Goal: Contribute content: Contribute content

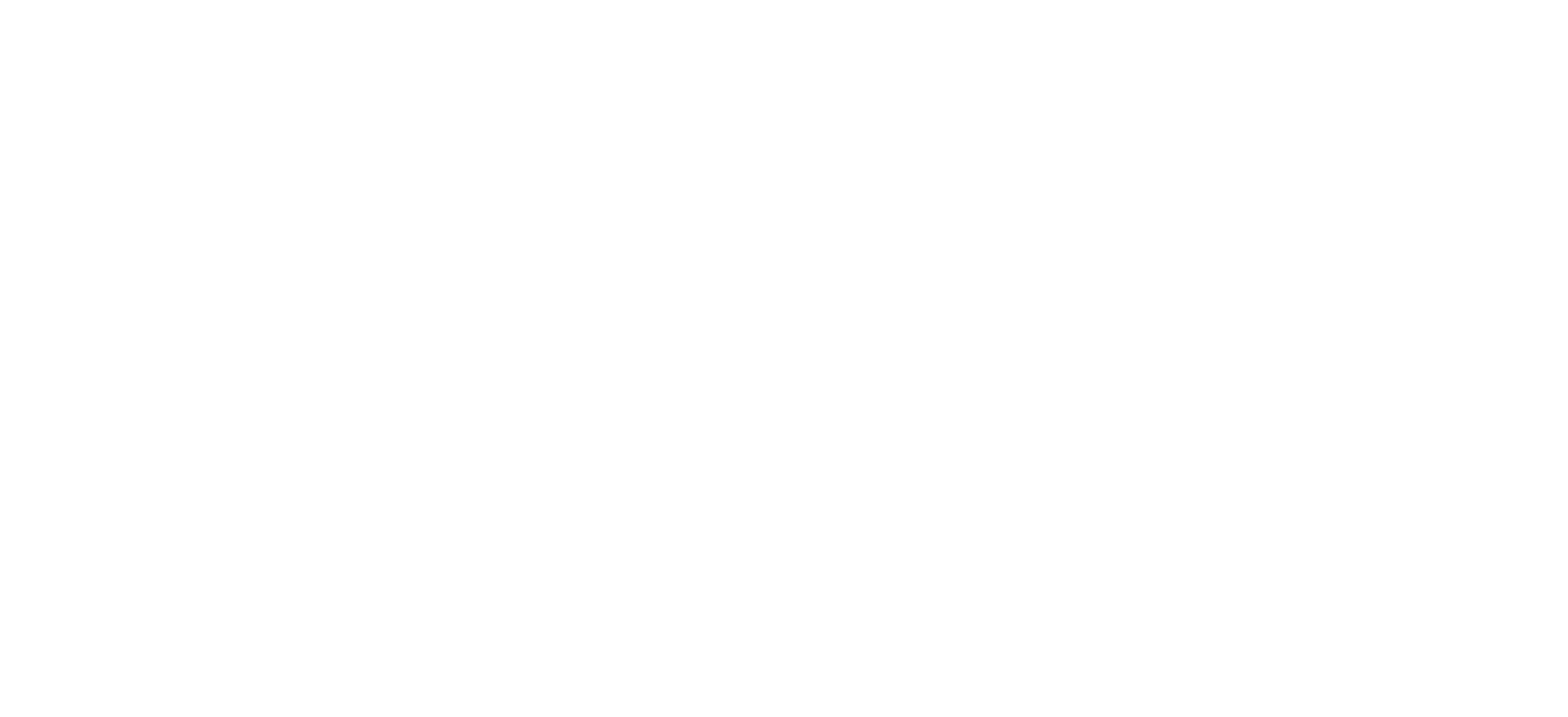
click at [1332, 266] on body at bounding box center [784, 358] width 1568 height 717
click at [1318, 371] on body at bounding box center [784, 358] width 1568 height 717
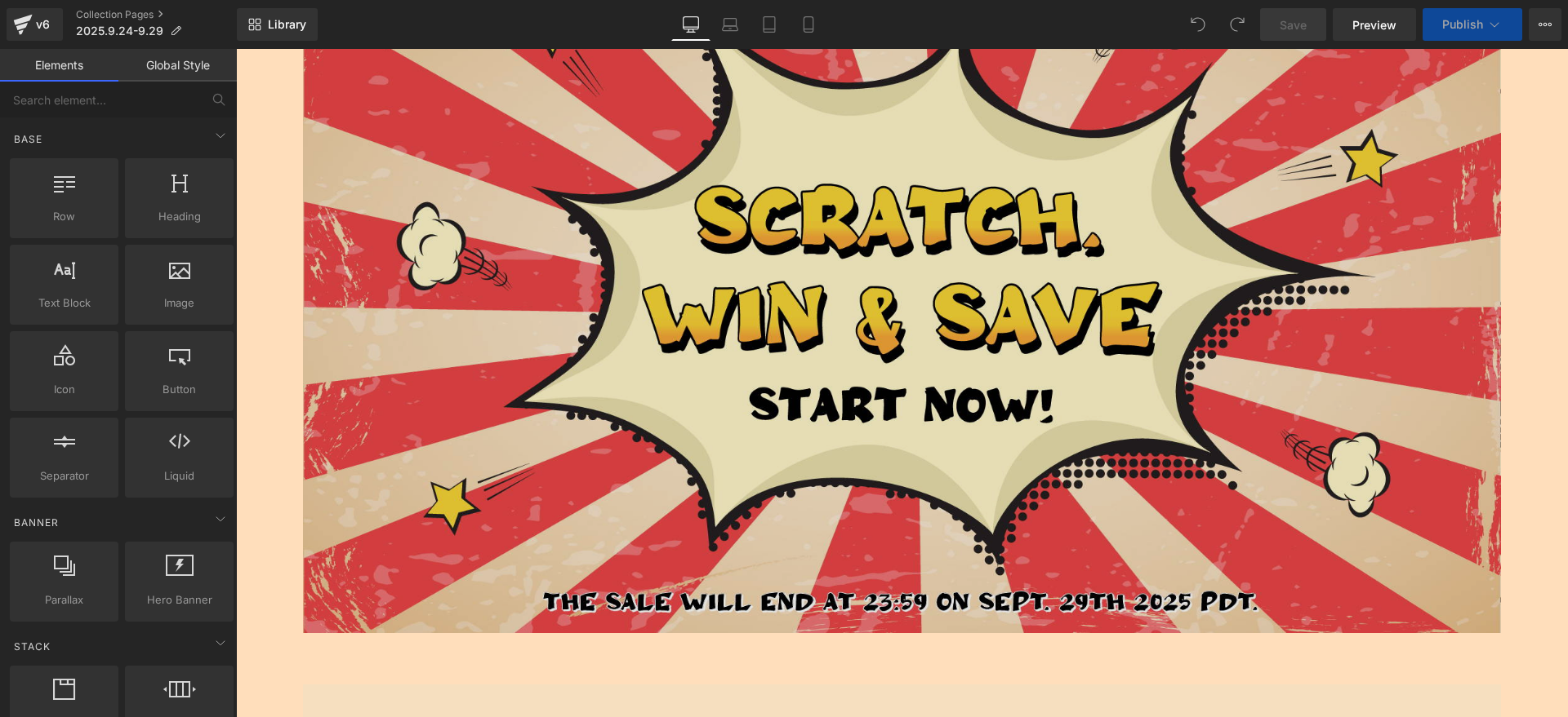
scroll to position [408, 0]
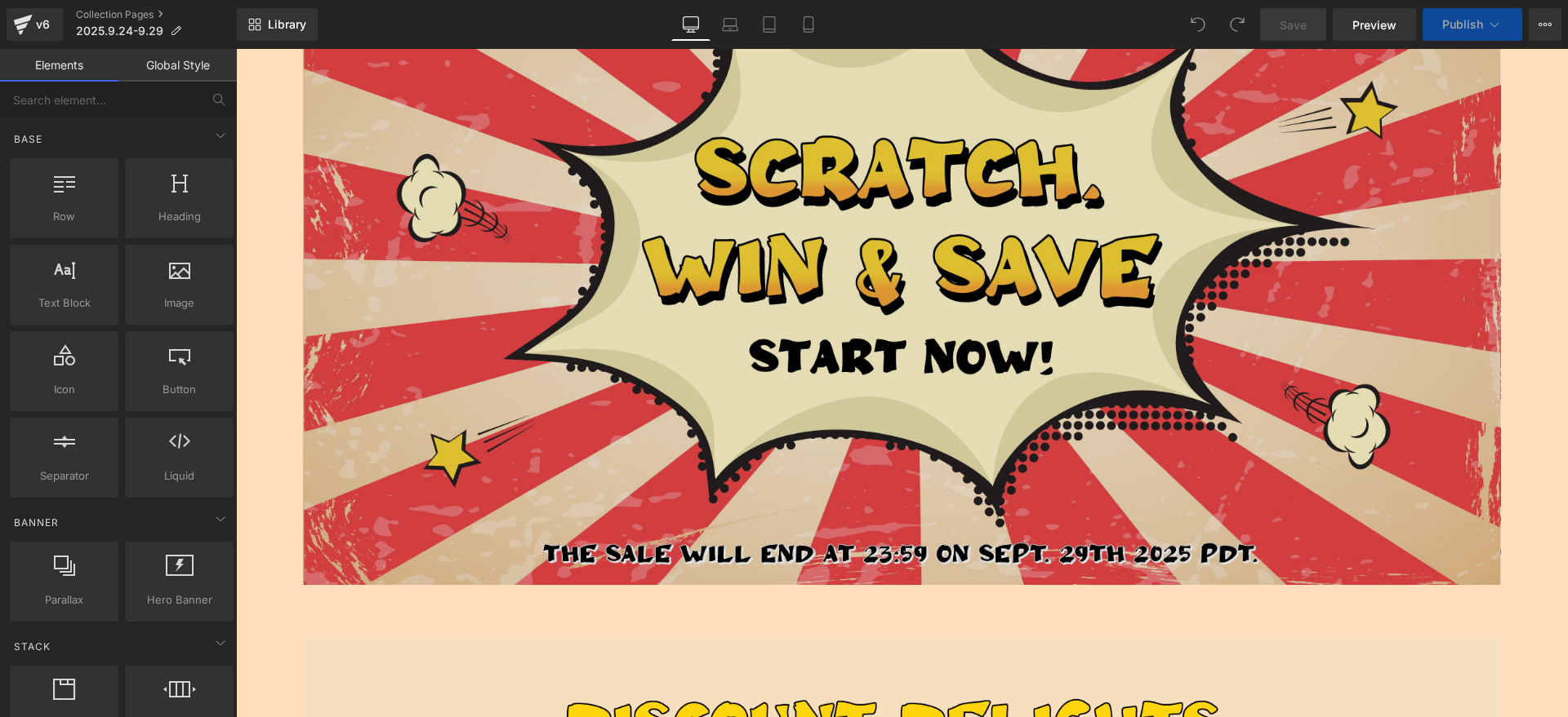
click at [809, 373] on img at bounding box center [901, 183] width 1198 height 801
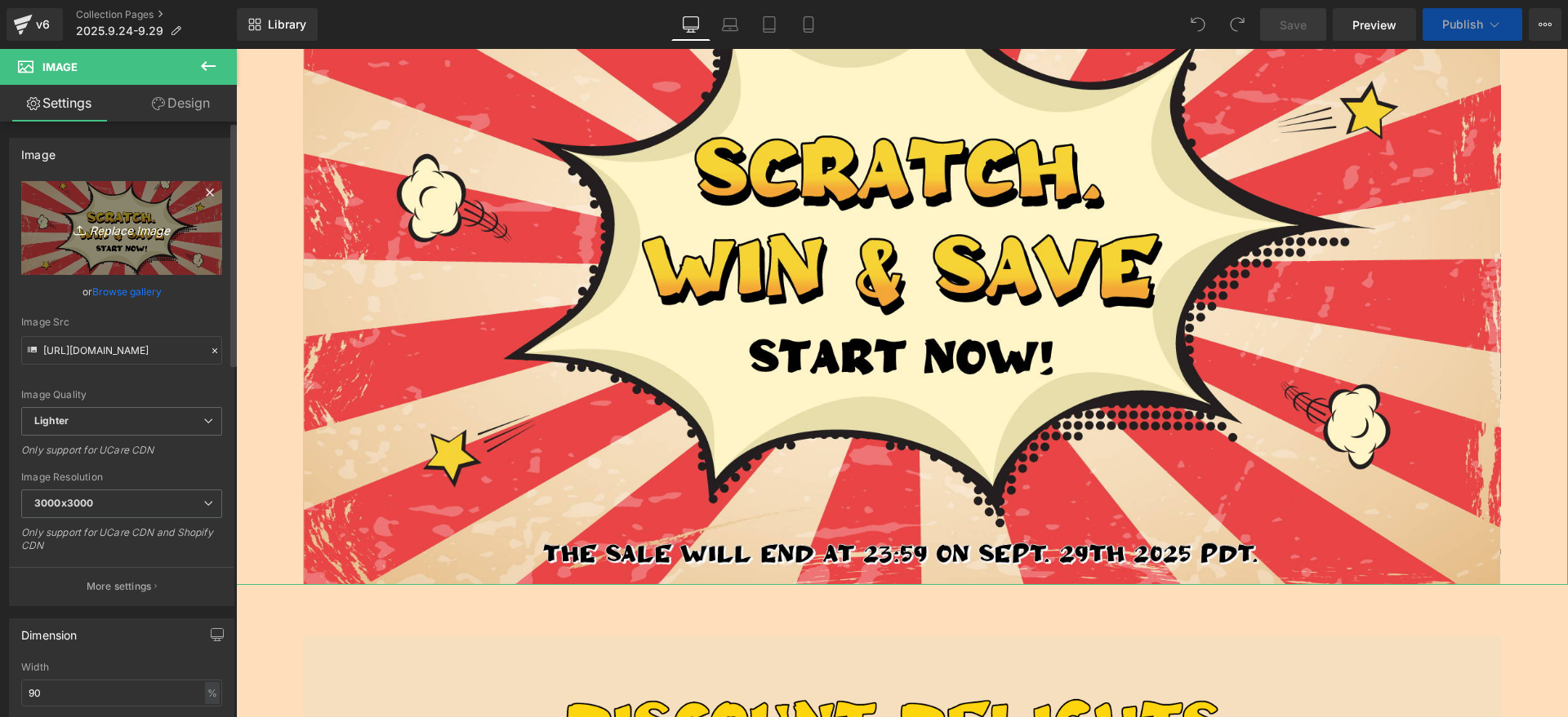
click at [121, 218] on icon "Replace Image" at bounding box center [121, 228] width 130 height 21
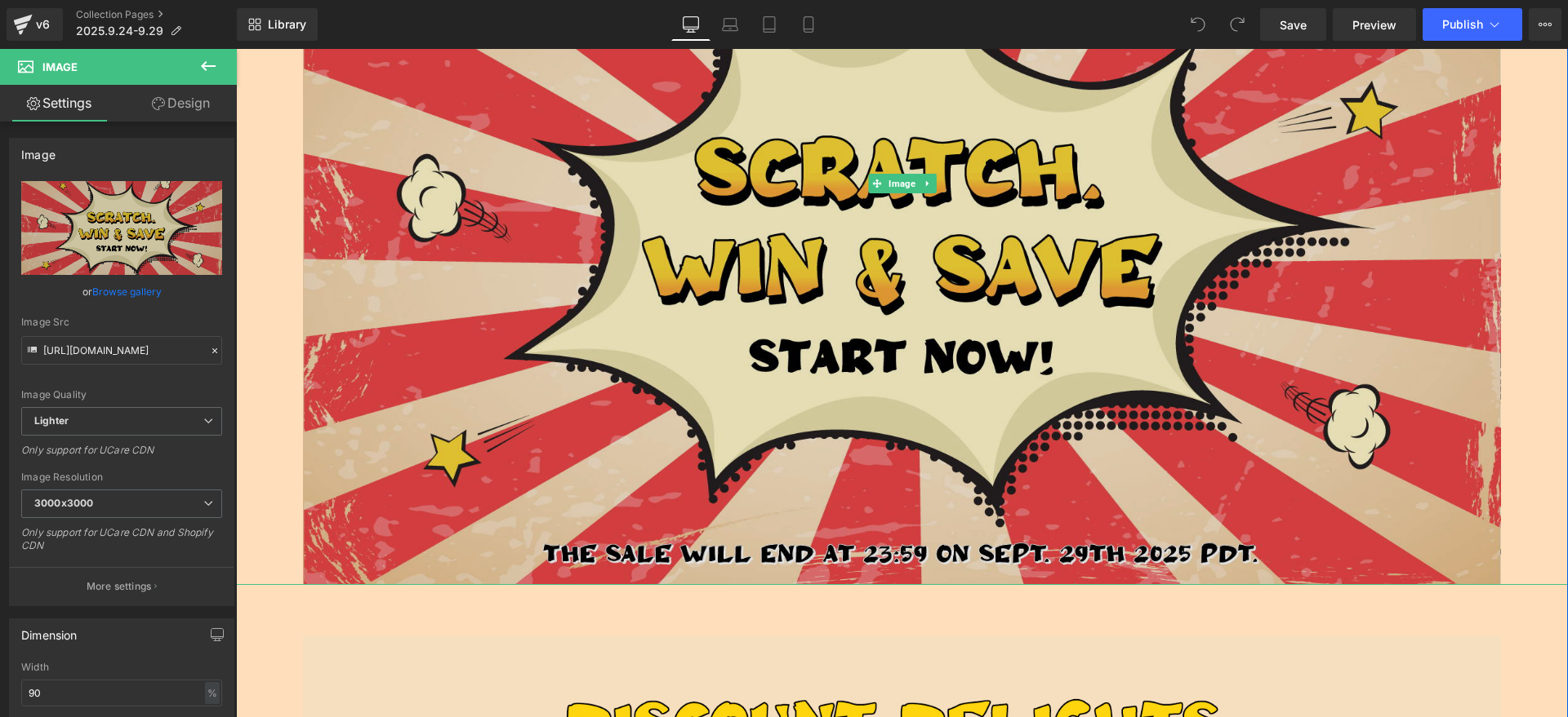
click at [392, 272] on img at bounding box center [901, 183] width 1198 height 801
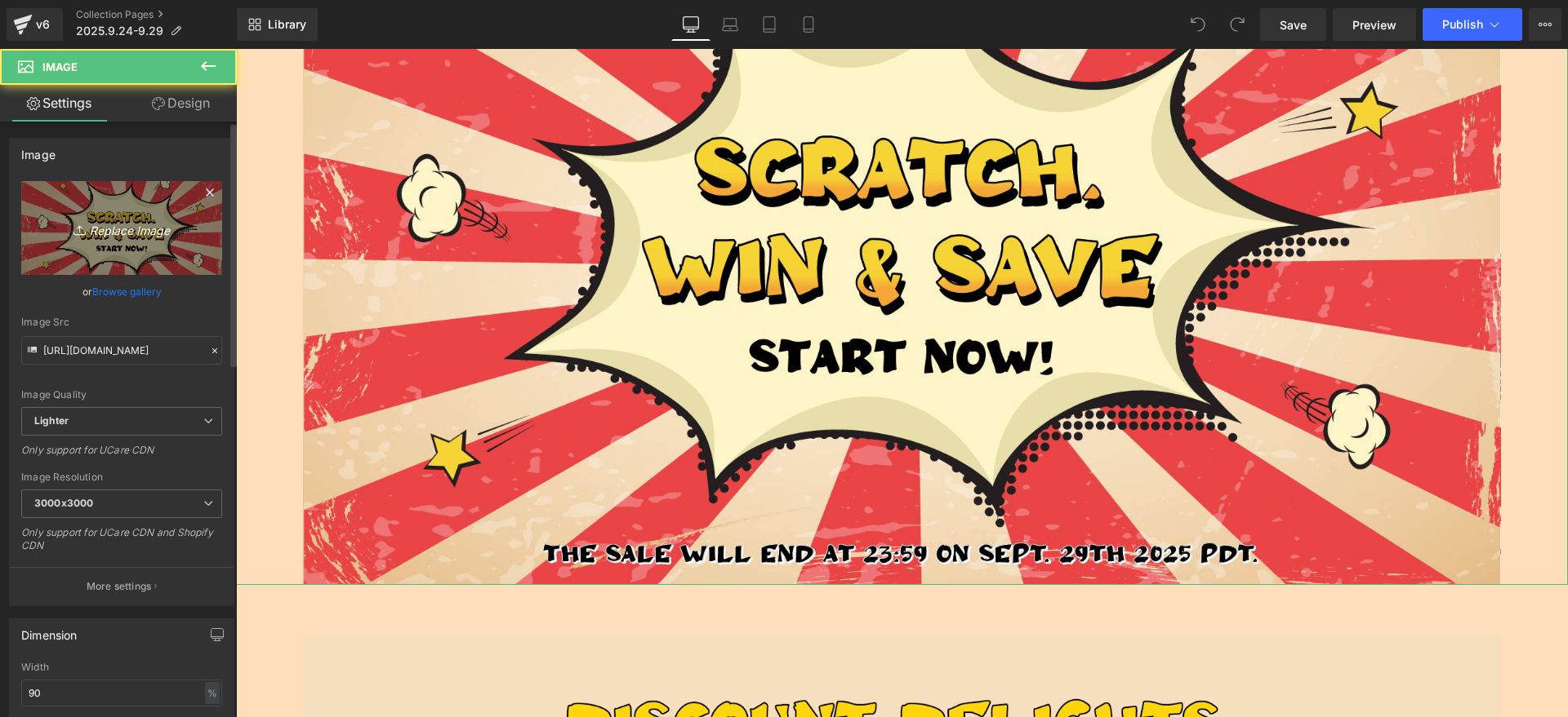
click at [159, 207] on link "Replace Image" at bounding box center [121, 228] width 201 height 94
type input "C:\fakepath\画板 11 副本.jpg"
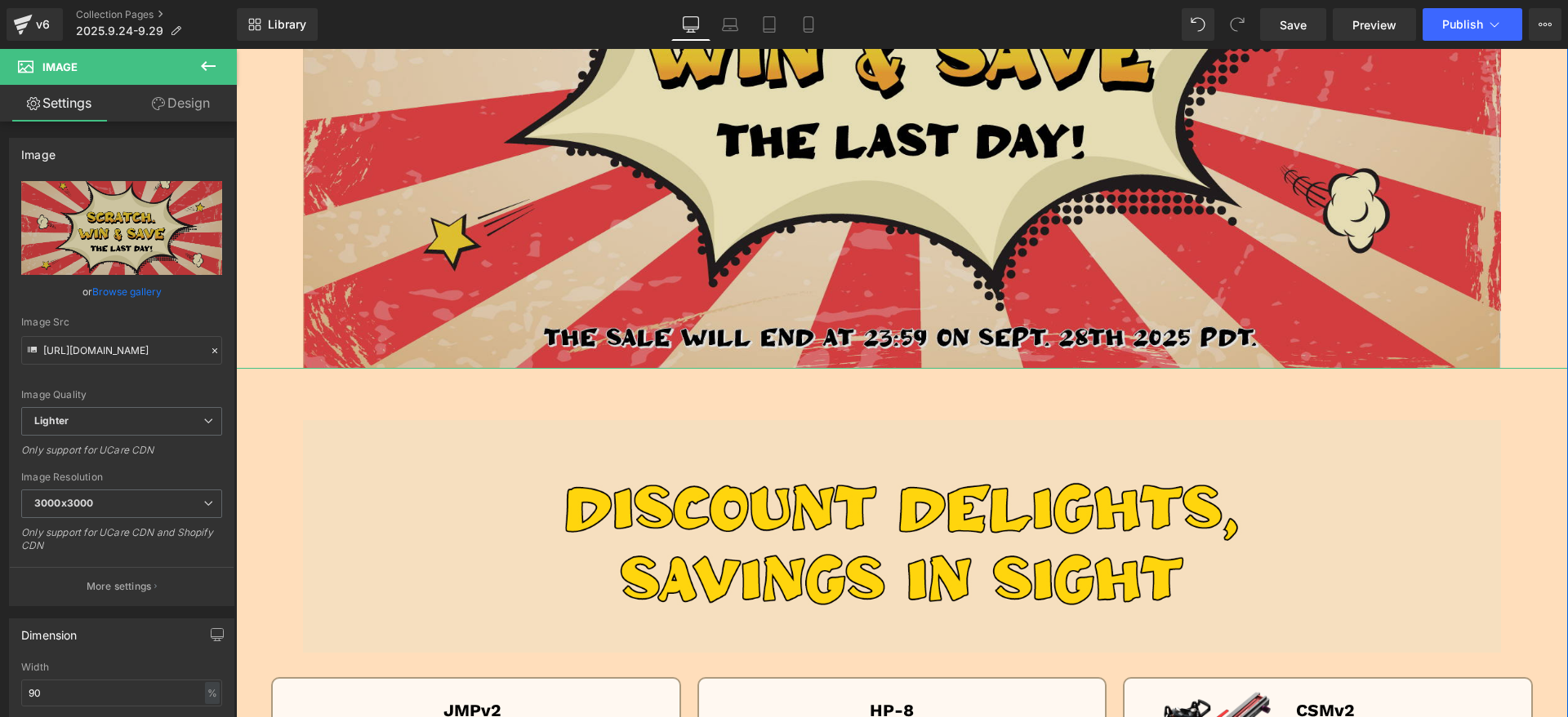
scroll to position [306, 0]
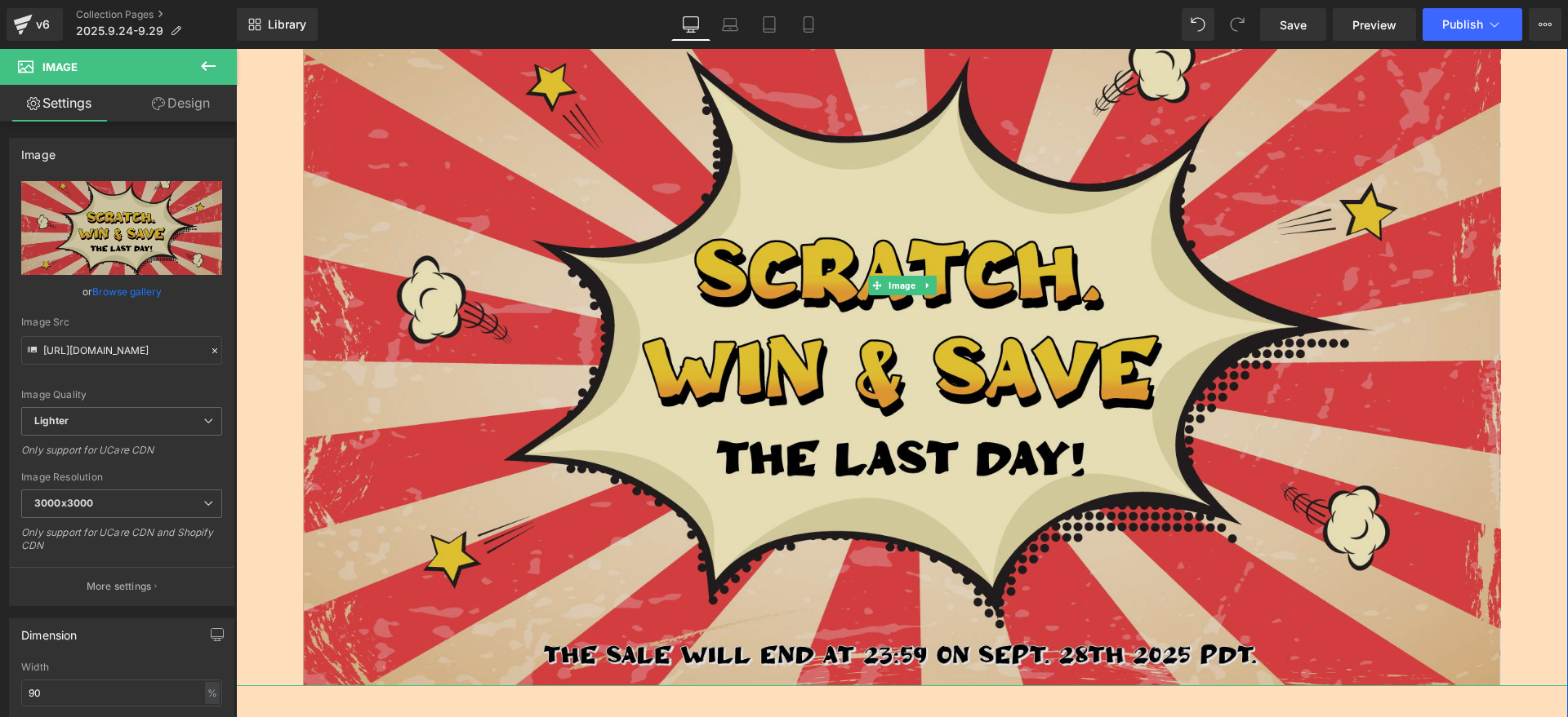
click at [722, 417] on img at bounding box center [901, 285] width 1198 height 801
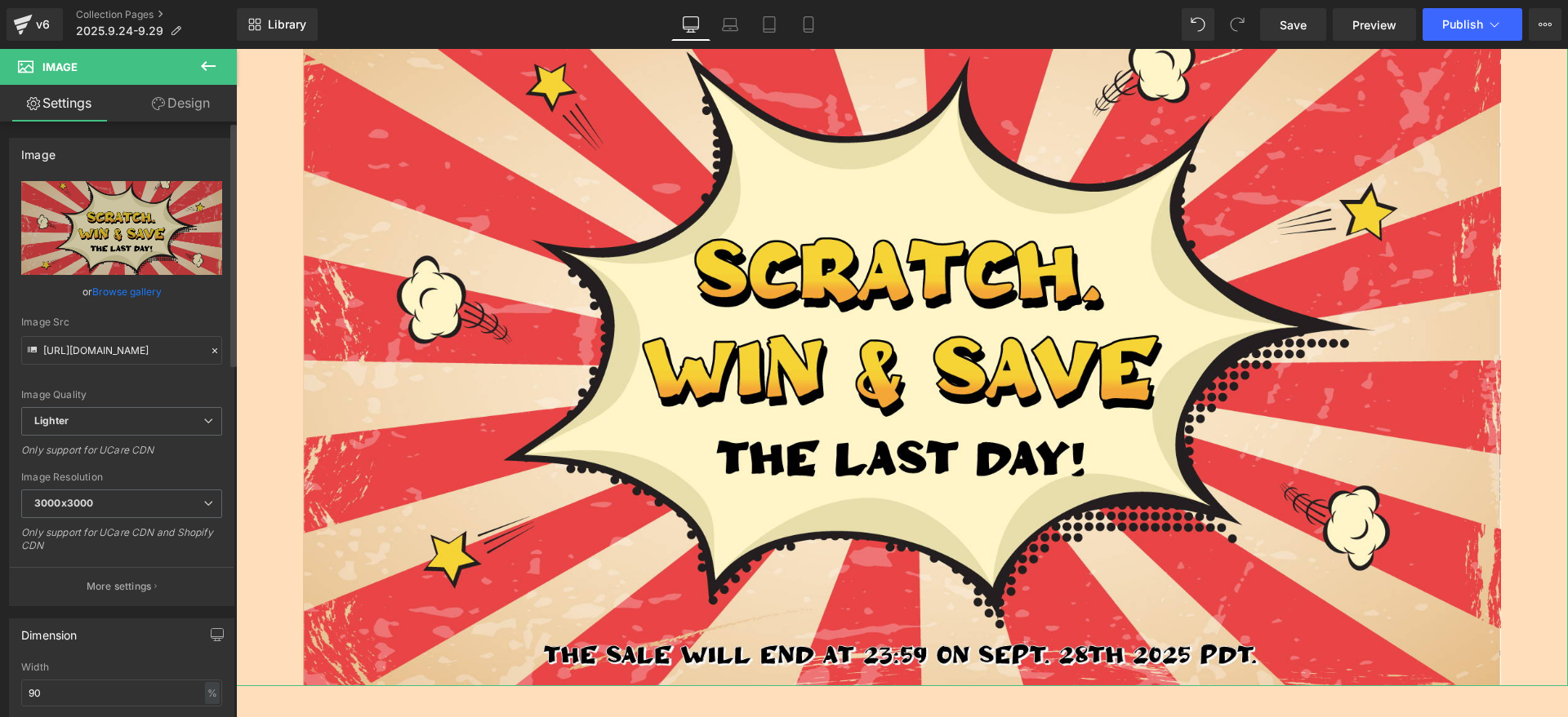
click at [0, 220] on div "Image https://ucarecdn.com/385d5354-9ebf-43e3-a9aa-f4d2d09e8585/-/format/auto/-…" at bounding box center [122, 366] width 245 height 481
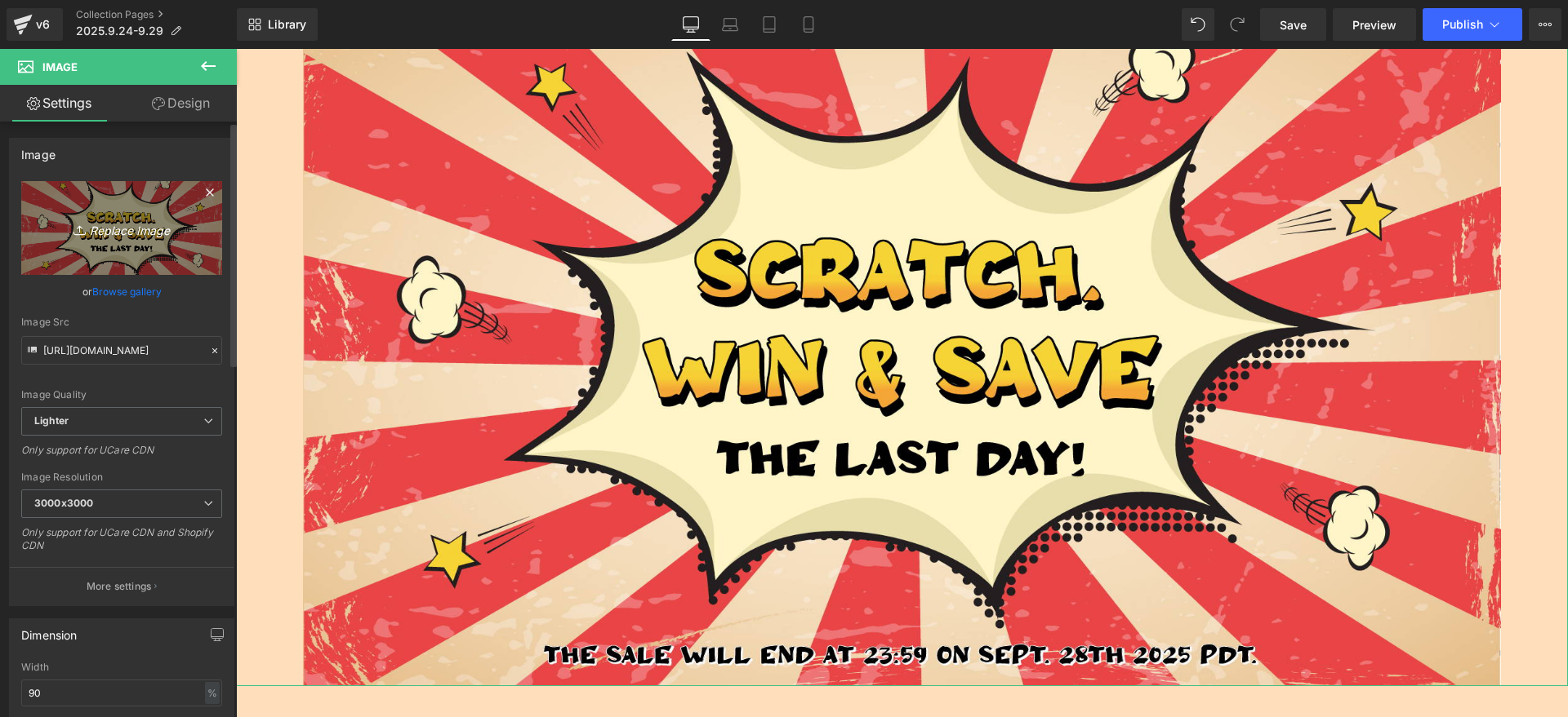
click at [82, 220] on icon "Replace Image" at bounding box center [121, 228] width 130 height 21
type input "C:\fakepath\9.29 加拿大最后一天.jpg"
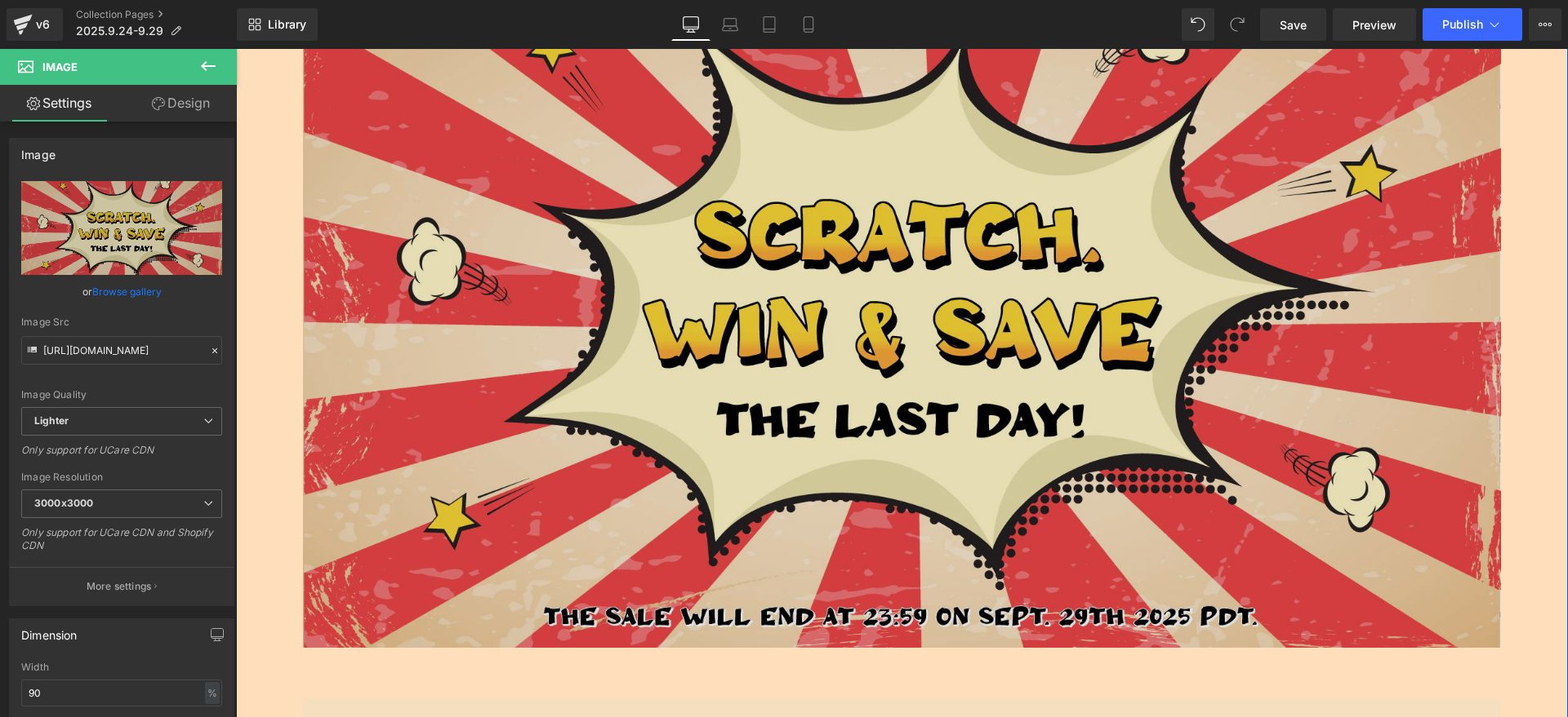
scroll to position [510, 0]
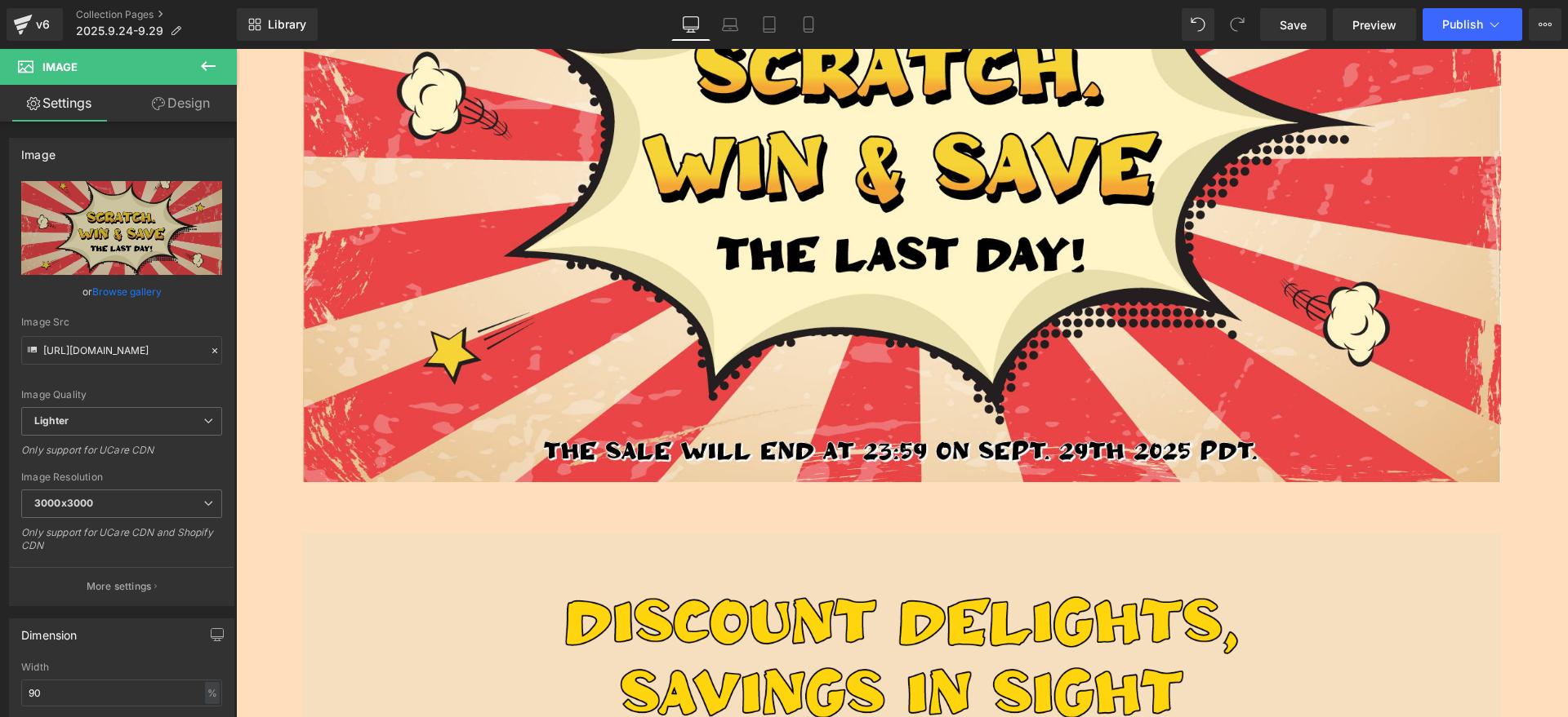
click at [206, 64] on icon at bounding box center [208, 66] width 20 height 20
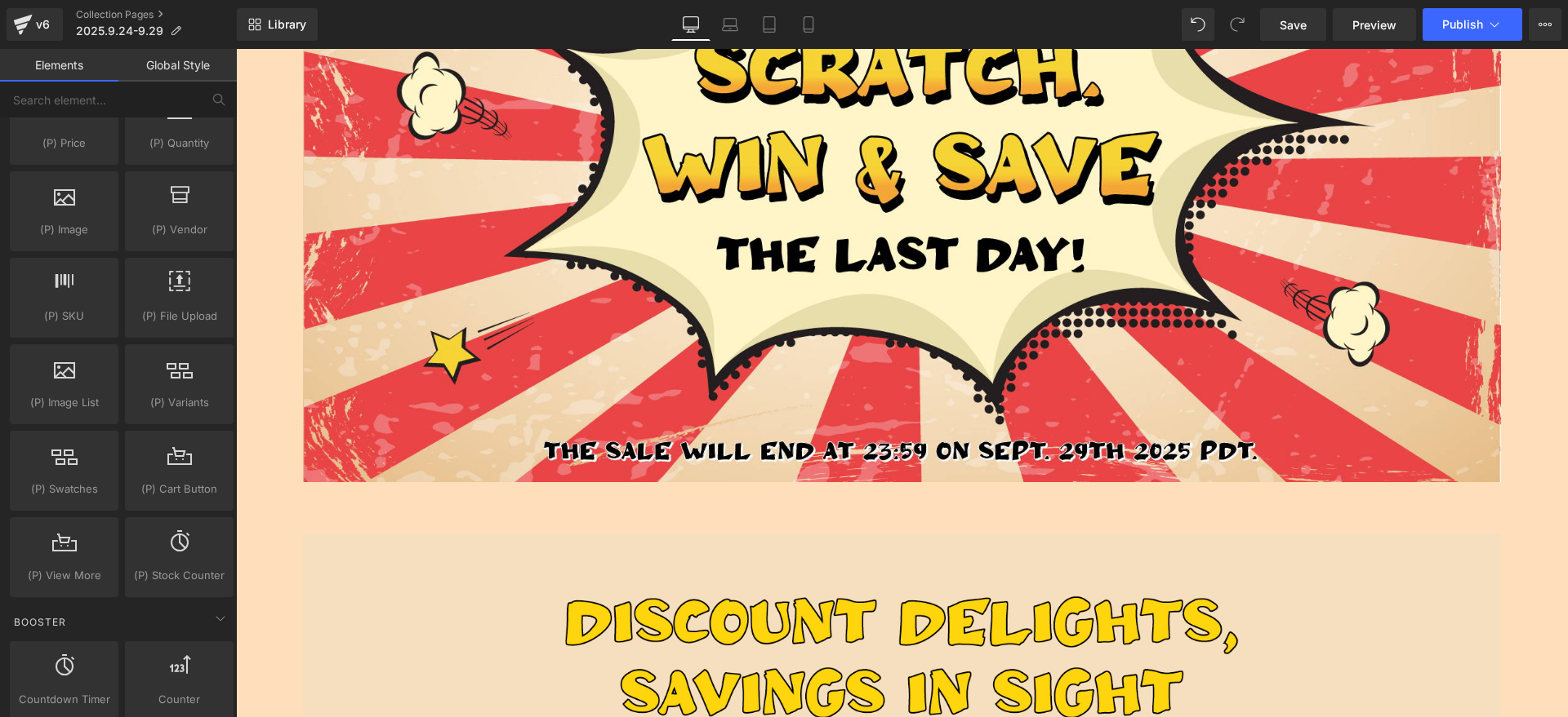
scroll to position [1735, 0]
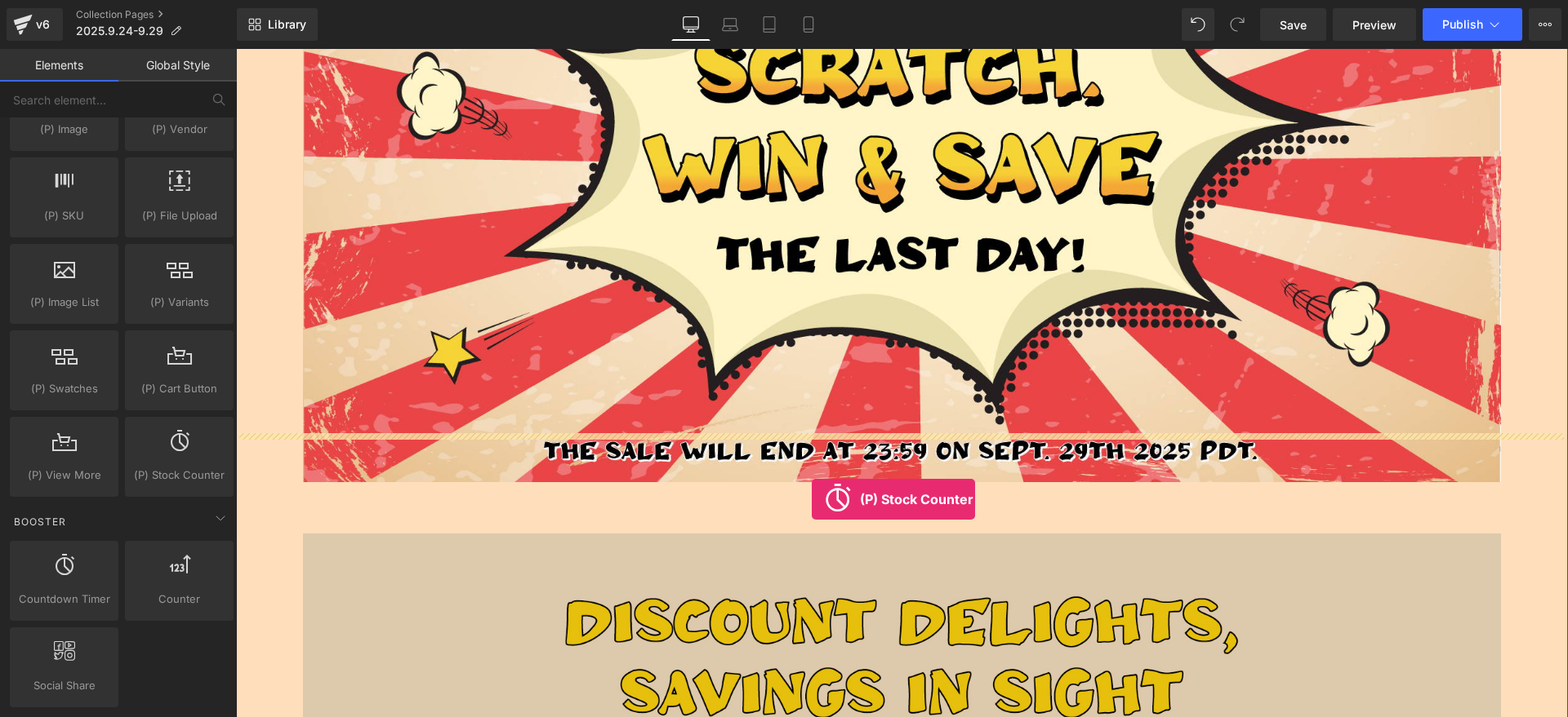
drag, startPoint x: 413, startPoint y: 495, endPoint x: 812, endPoint y: 500, distance: 399.0
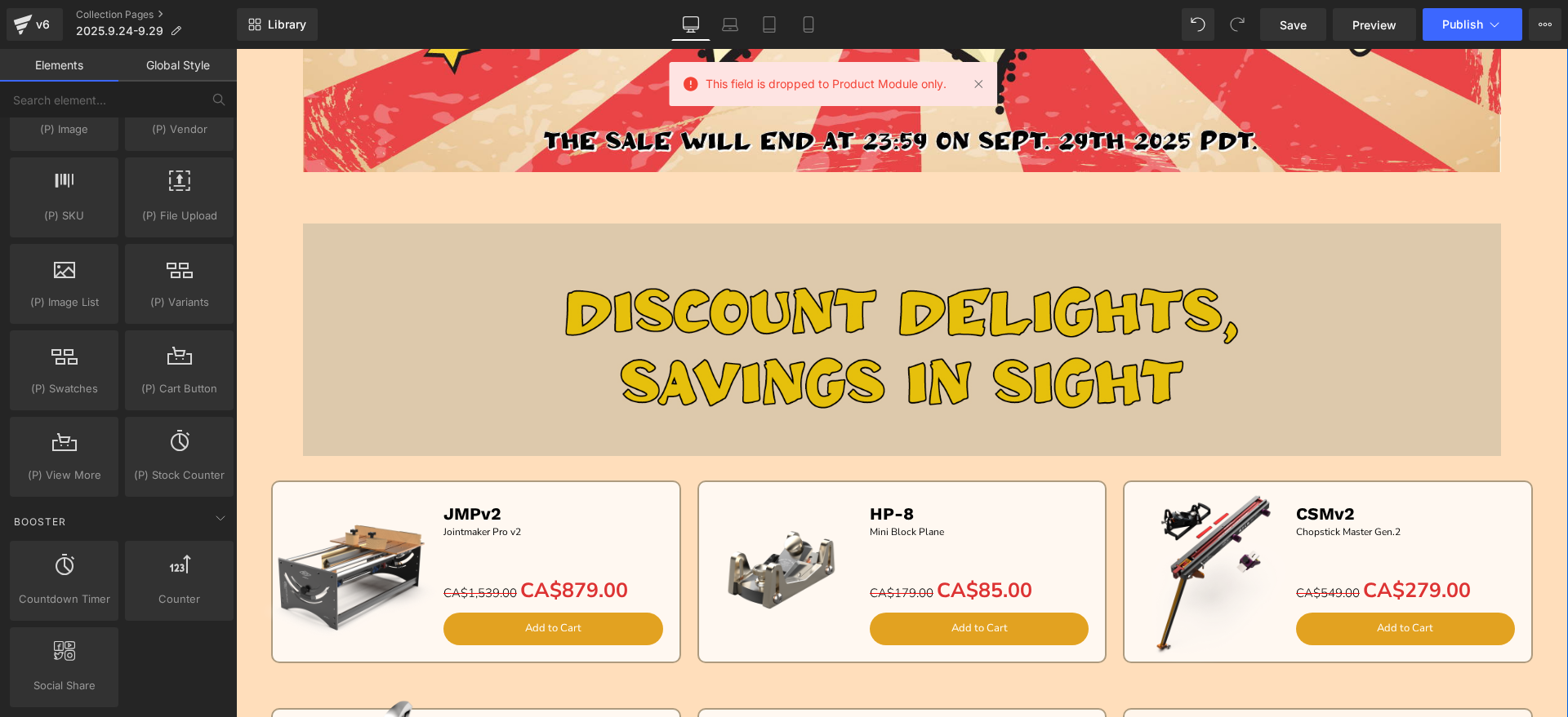
scroll to position [817, 0]
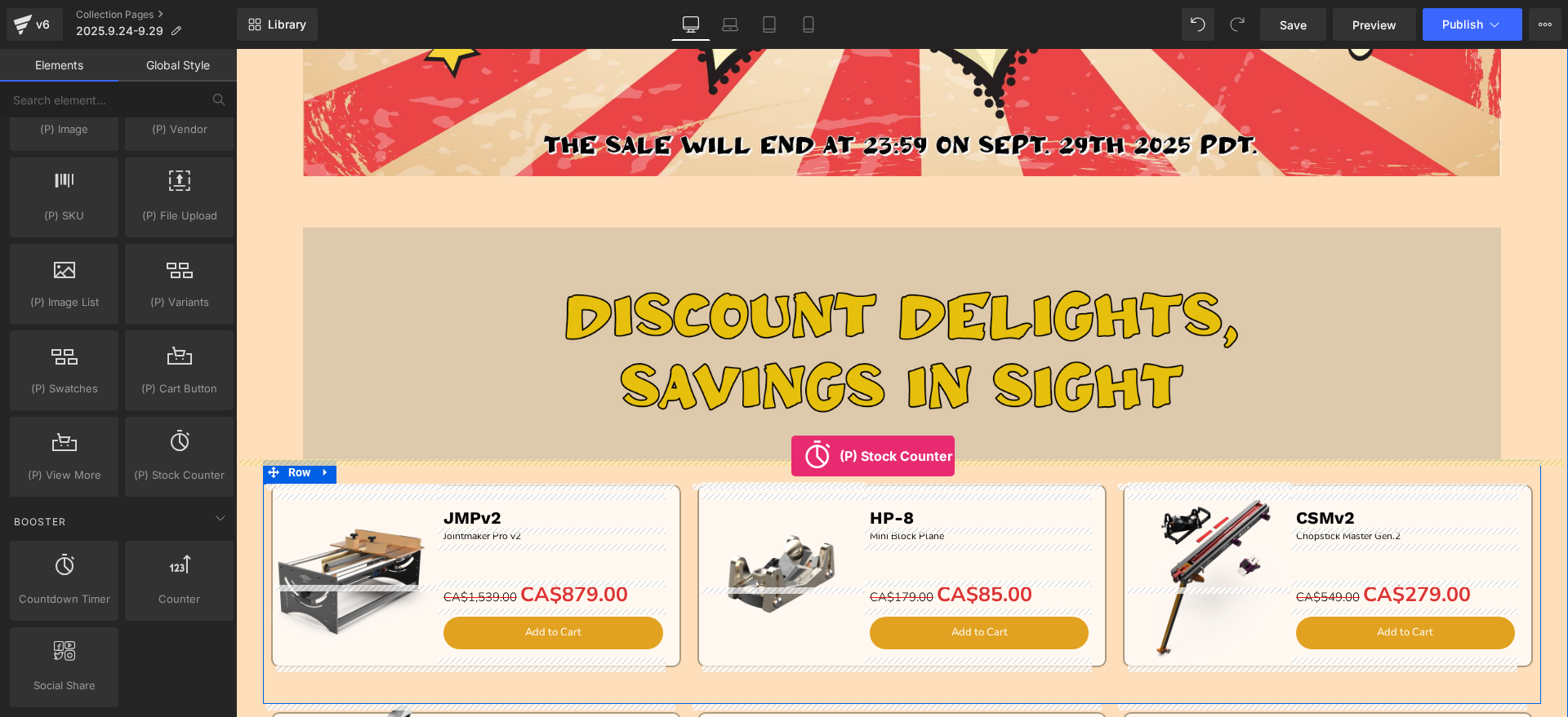
drag, startPoint x: 412, startPoint y: 502, endPoint x: 792, endPoint y: 456, distance: 382.8
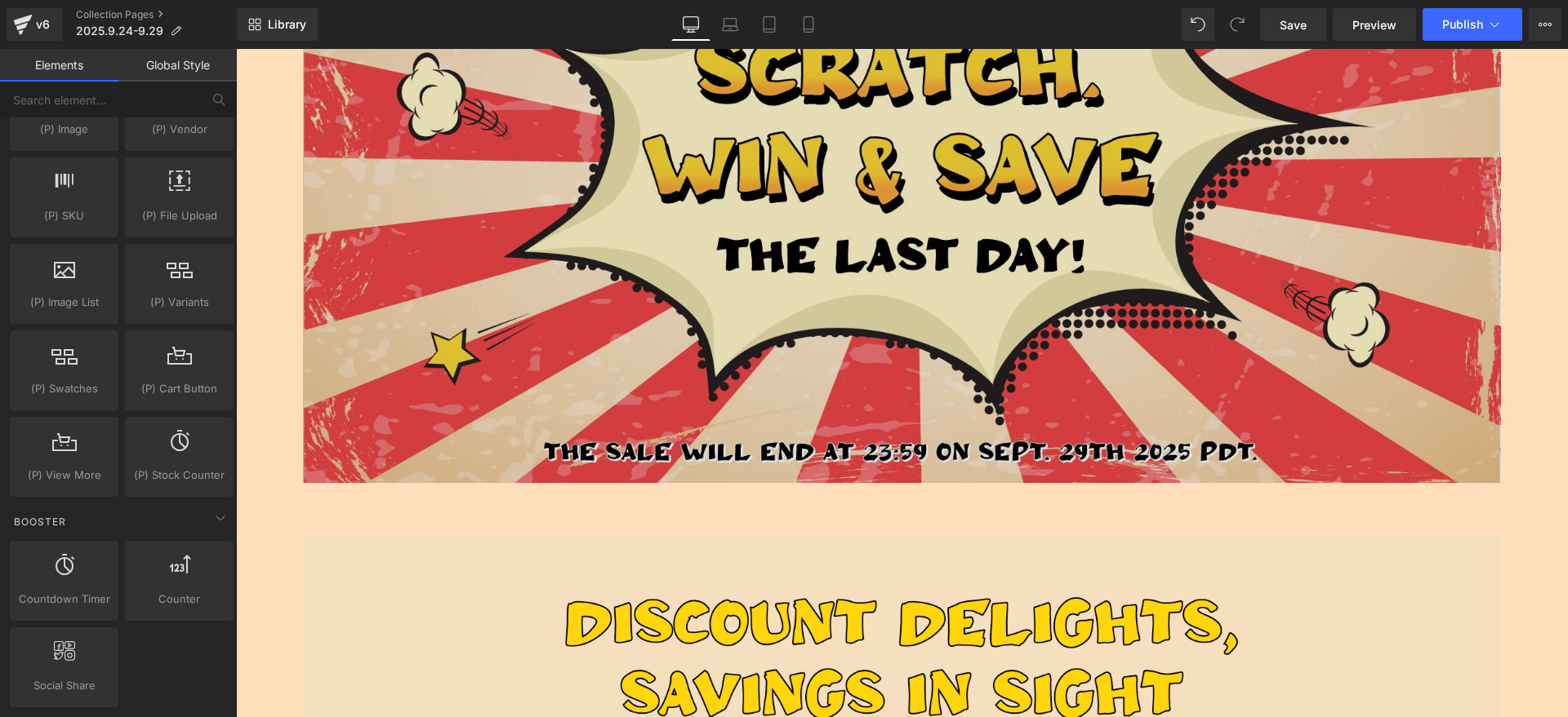
scroll to position [510, 0]
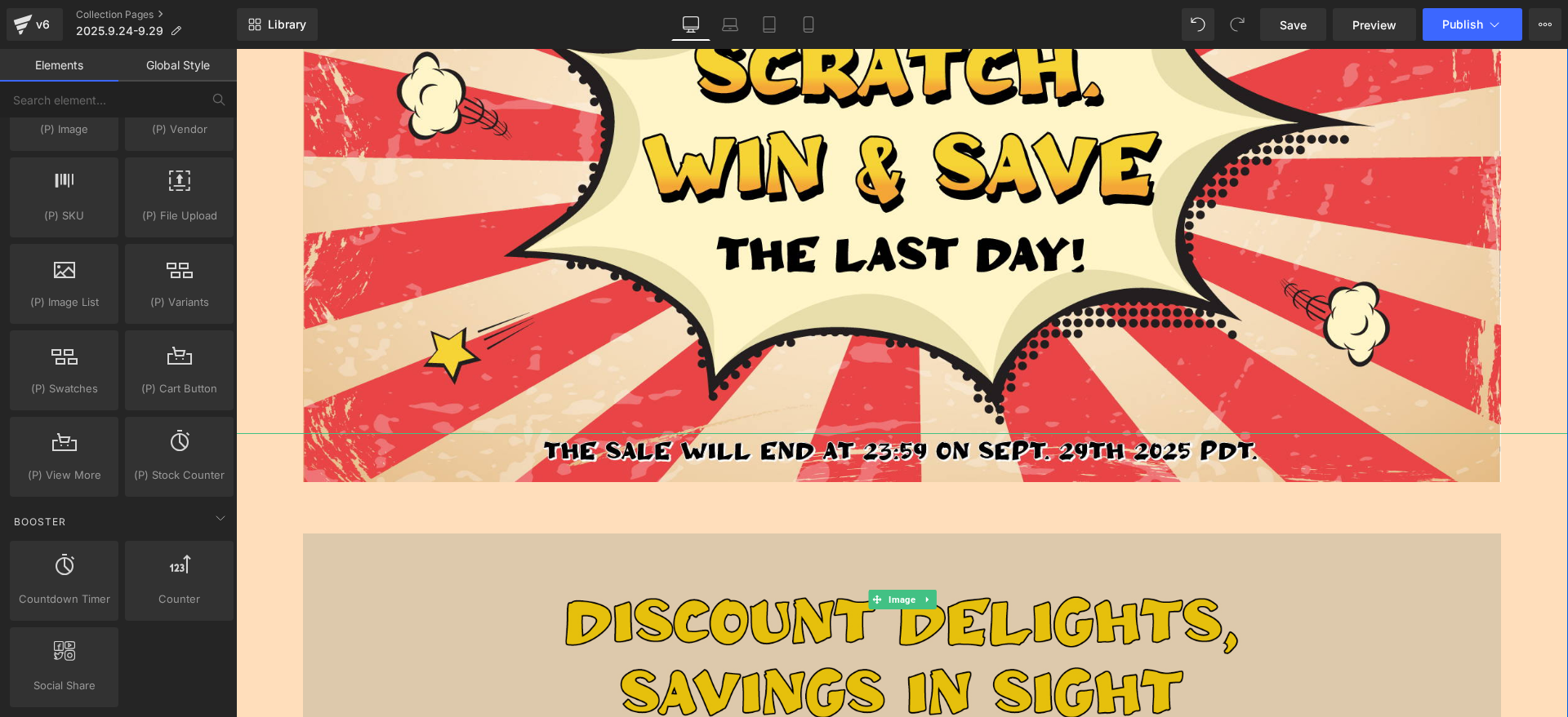
click at [504, 499] on img at bounding box center [901, 599] width 1198 height 332
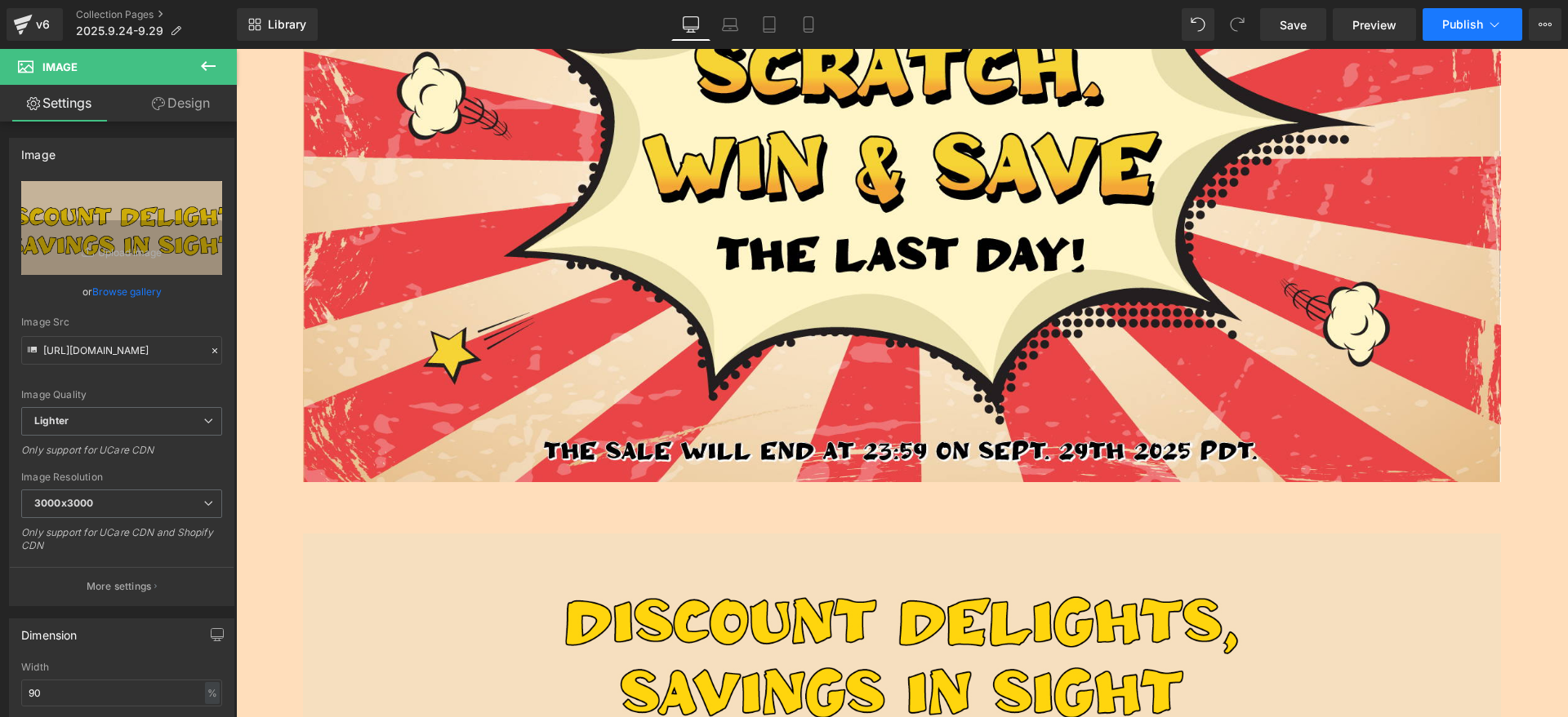
click at [1451, 29] on span "Publish" at bounding box center [1462, 24] width 41 height 13
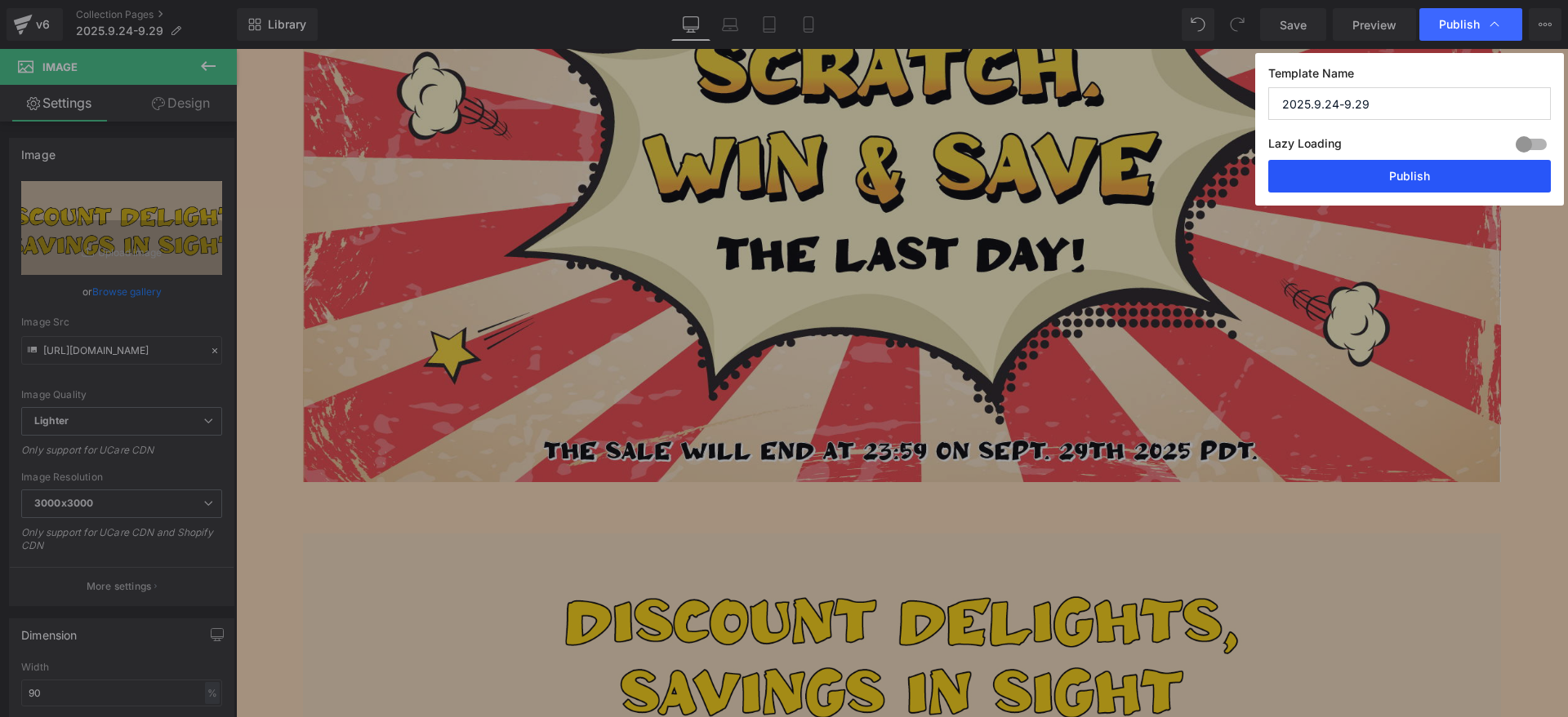
click at [1419, 170] on button "Publish" at bounding box center [1409, 177] width 283 height 33
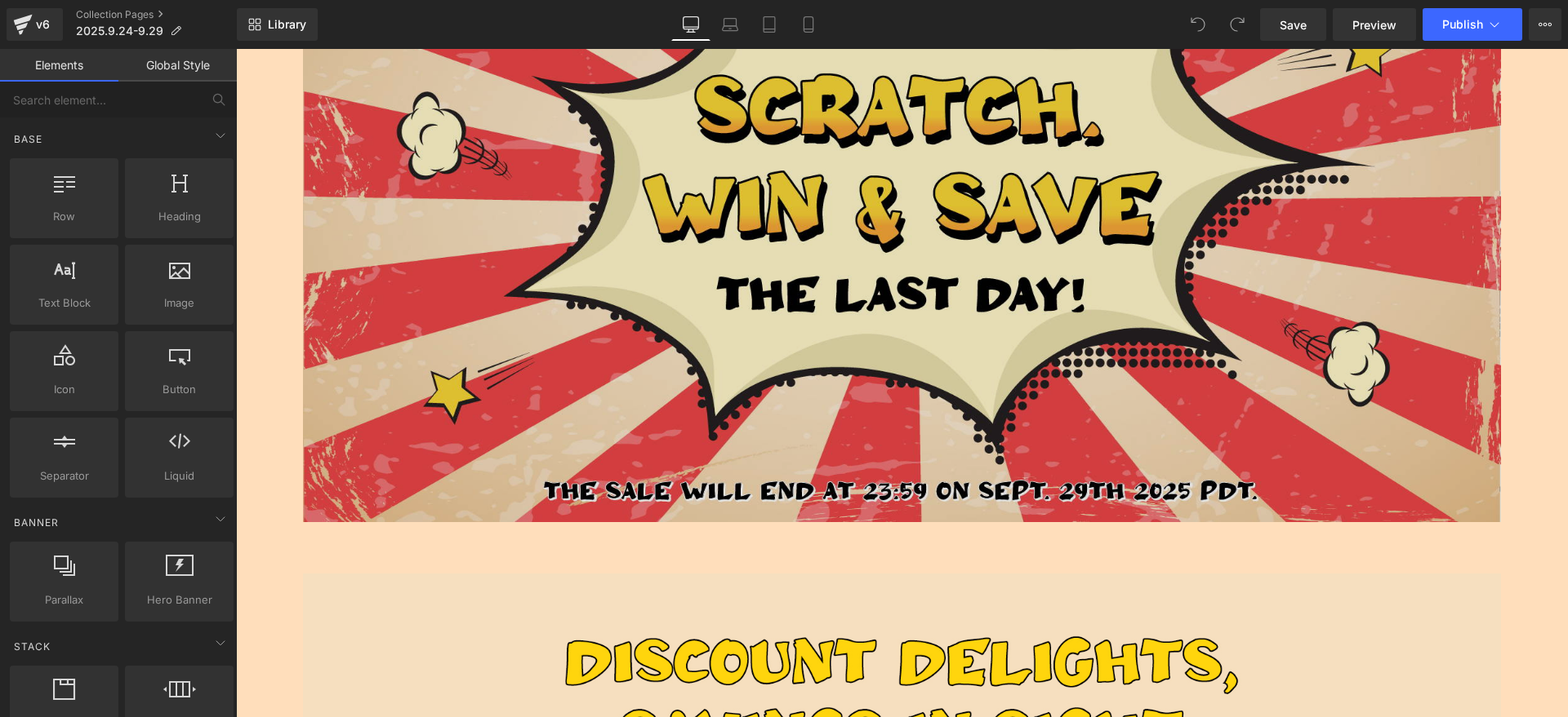
scroll to position [510, 0]
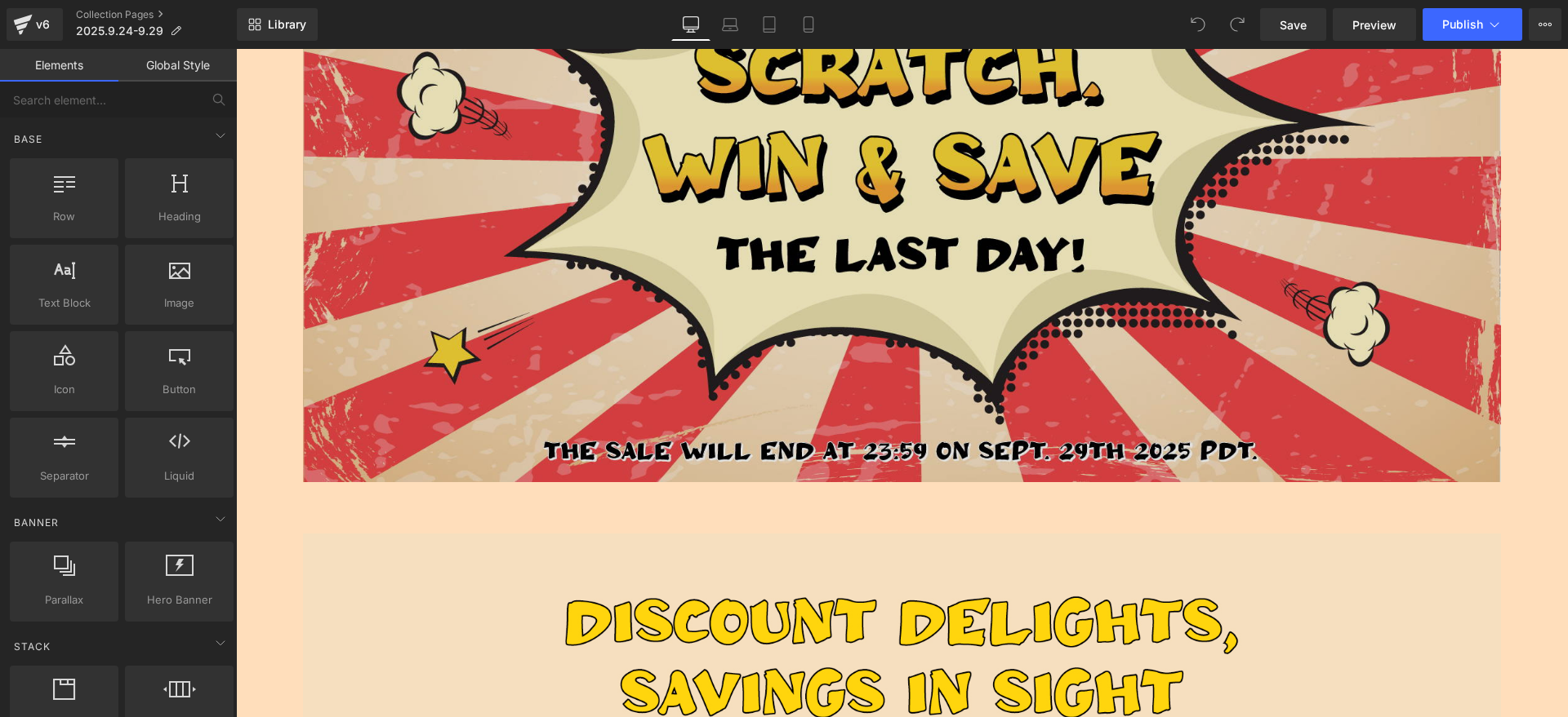
click at [1023, 227] on img at bounding box center [901, 81] width 1198 height 801
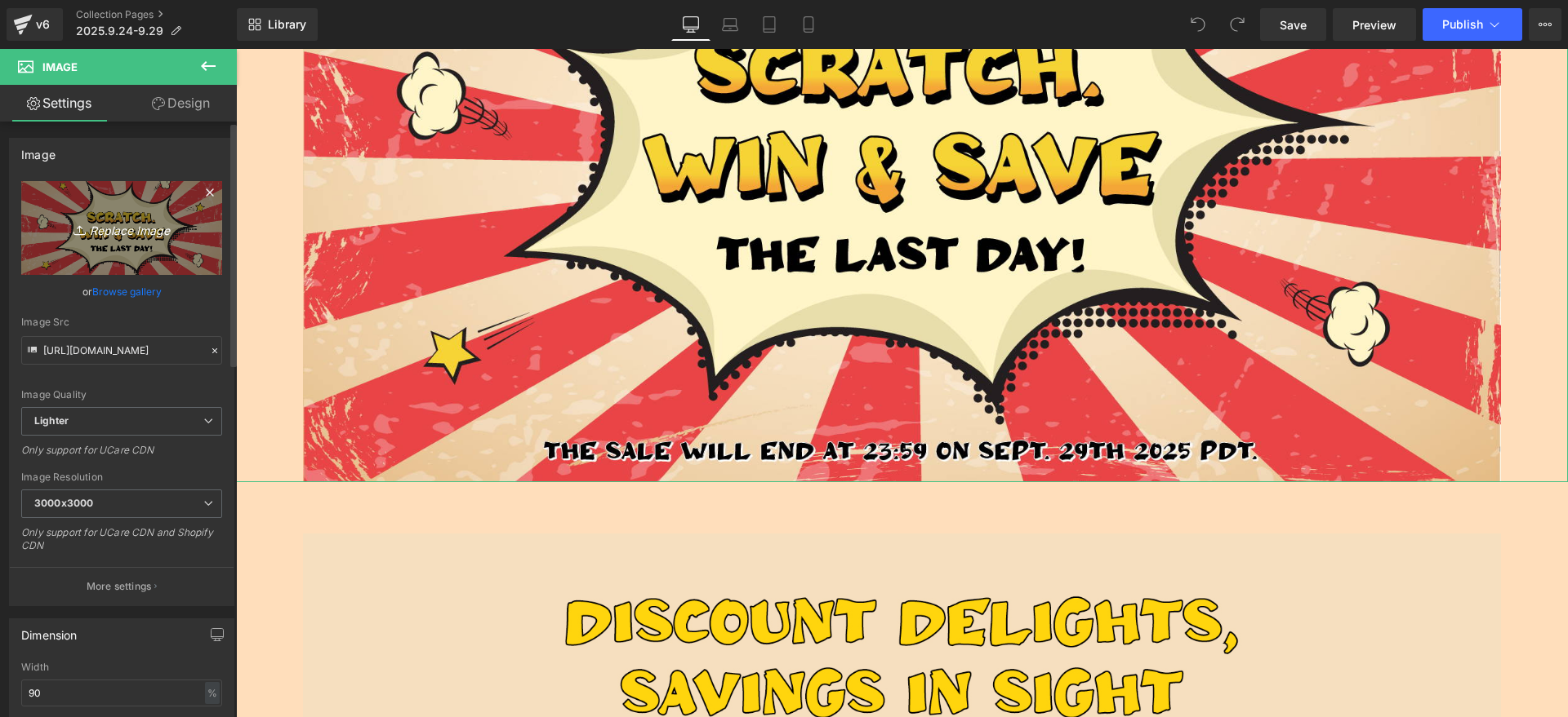
click at [187, 236] on link "Replace Image" at bounding box center [121, 228] width 201 height 94
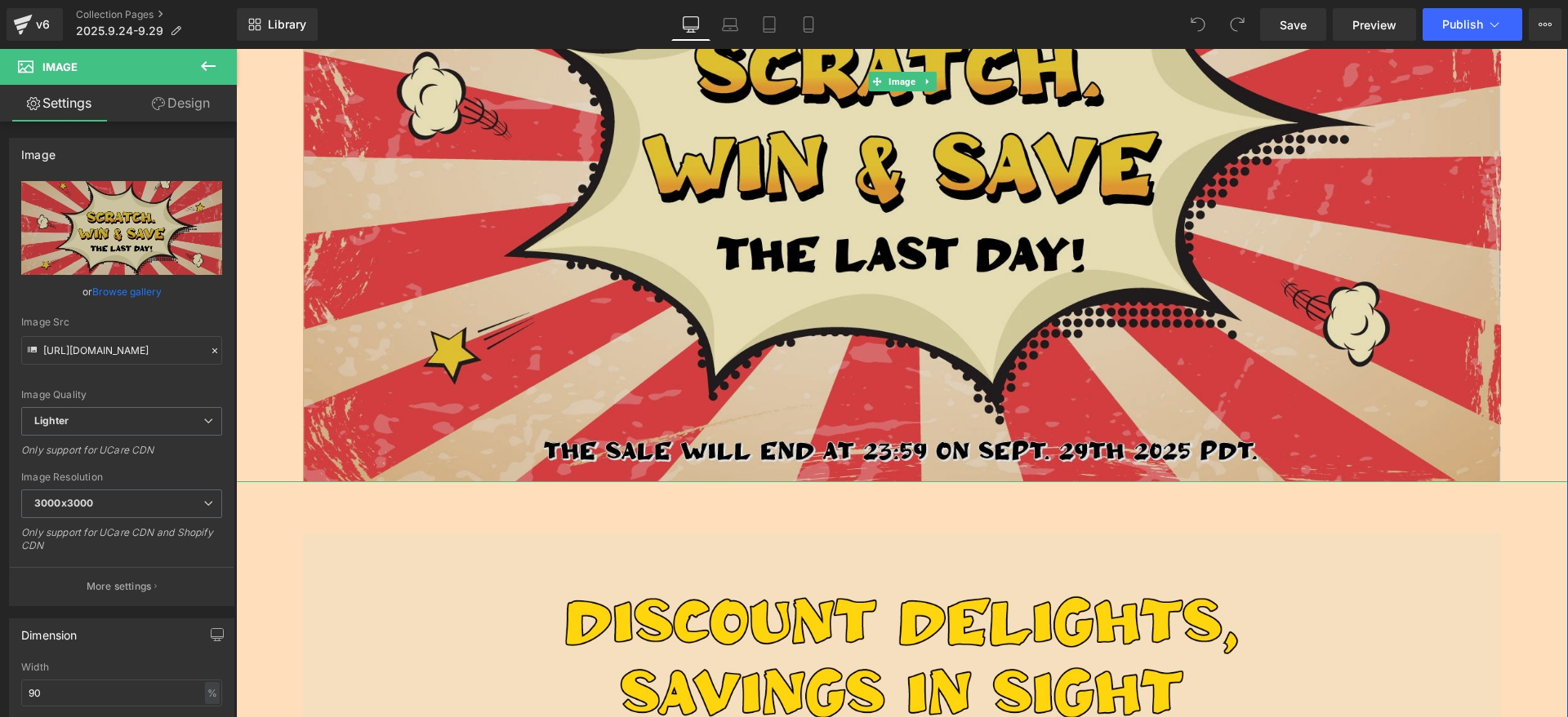
click at [977, 267] on img at bounding box center [901, 81] width 1198 height 801
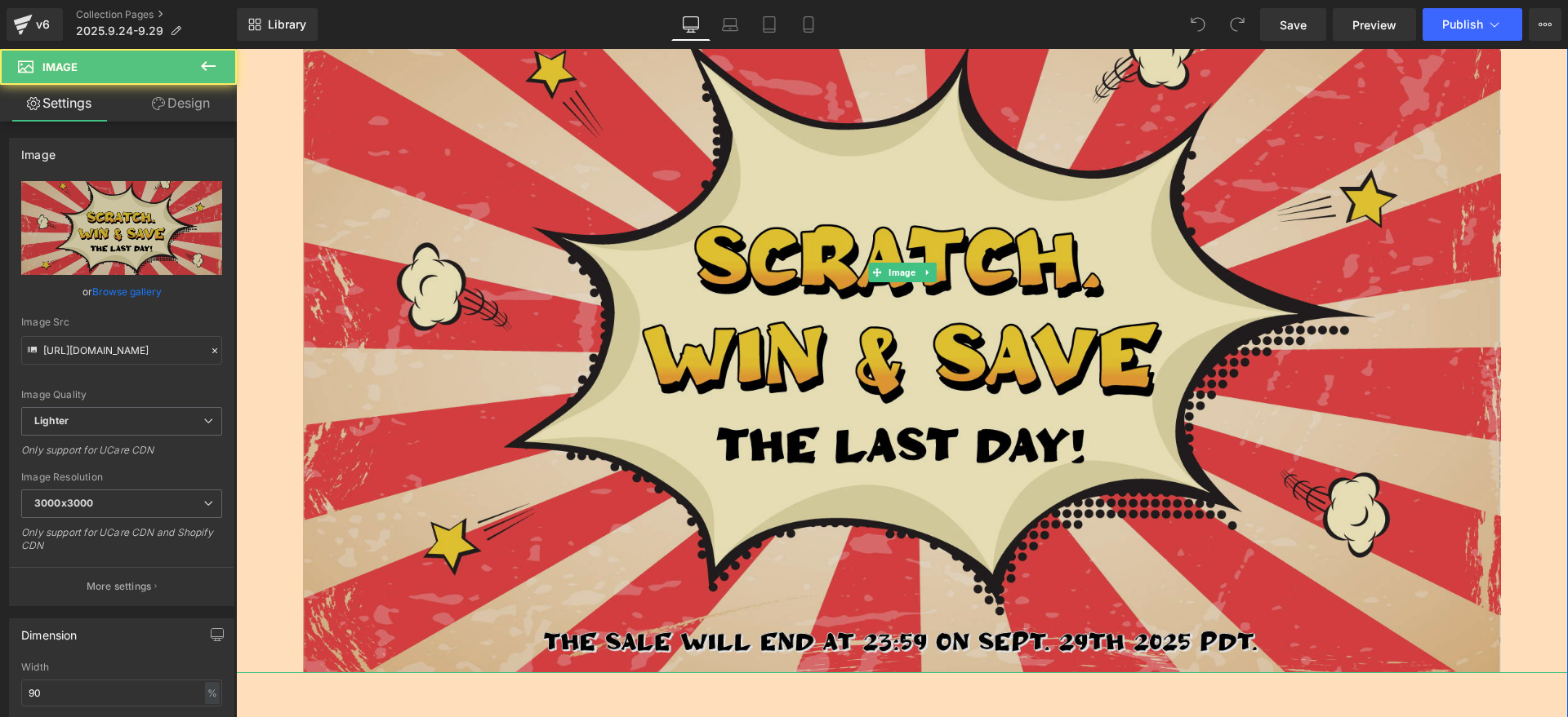
scroll to position [306, 0]
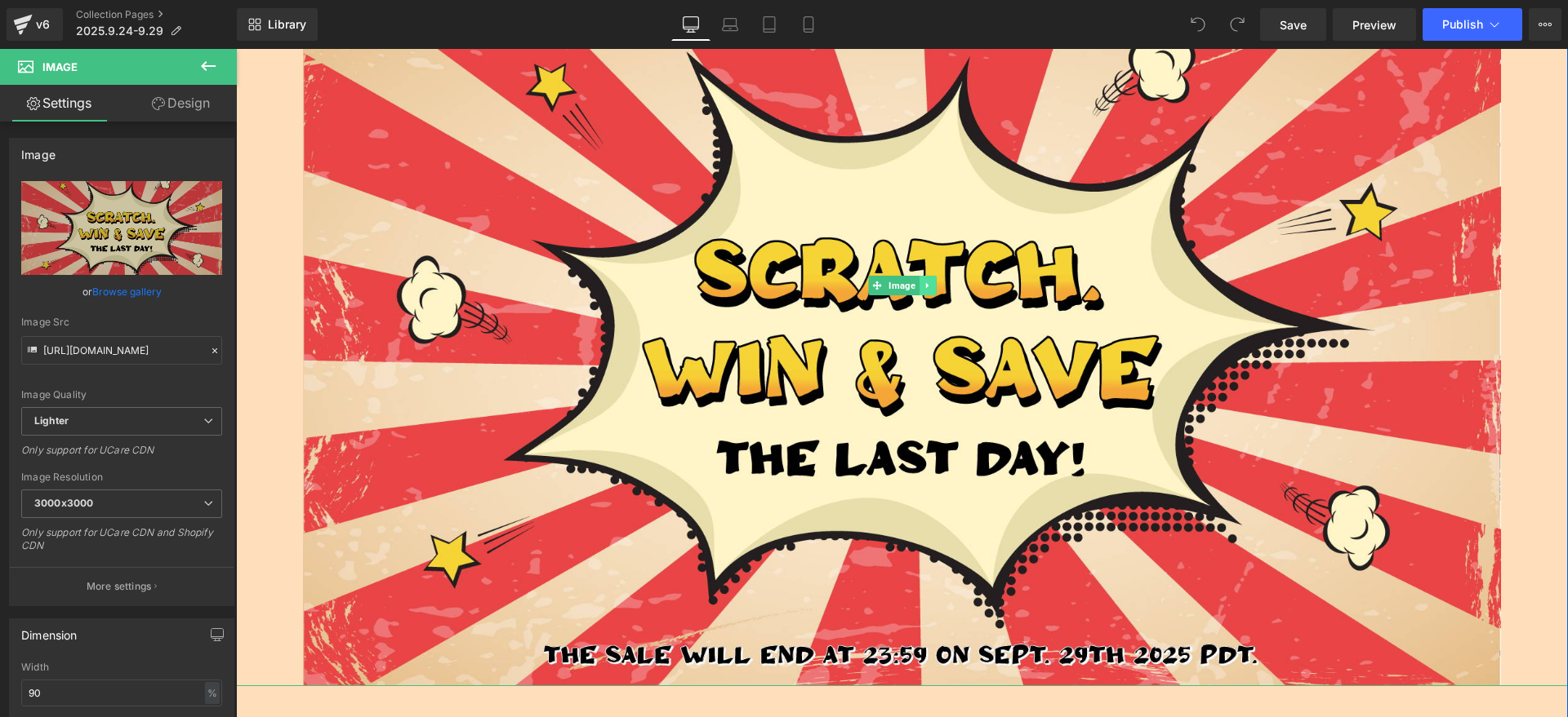
click at [924, 286] on icon at bounding box center [928, 285] width 9 height 10
click at [931, 288] on icon at bounding box center [936, 286] width 9 height 9
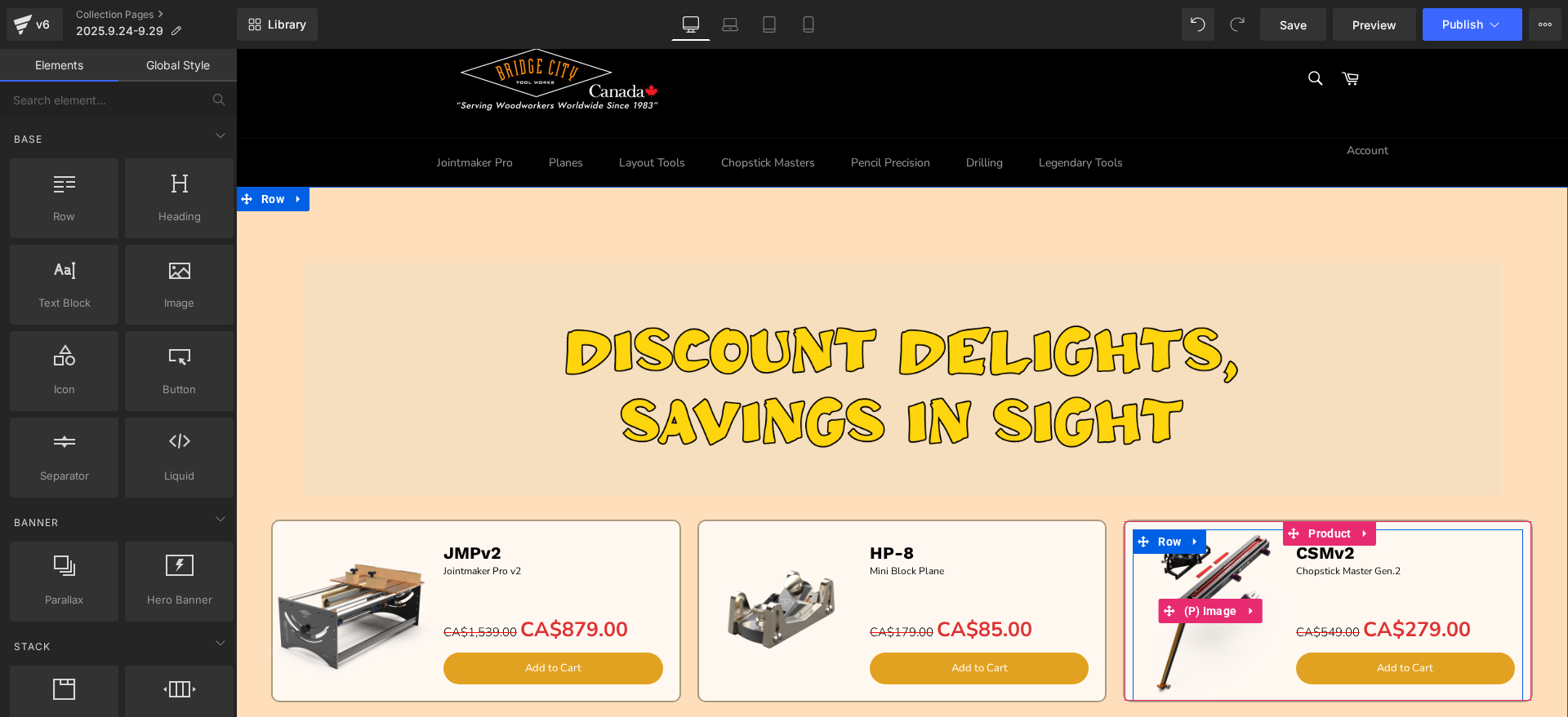
scroll to position [0, 0]
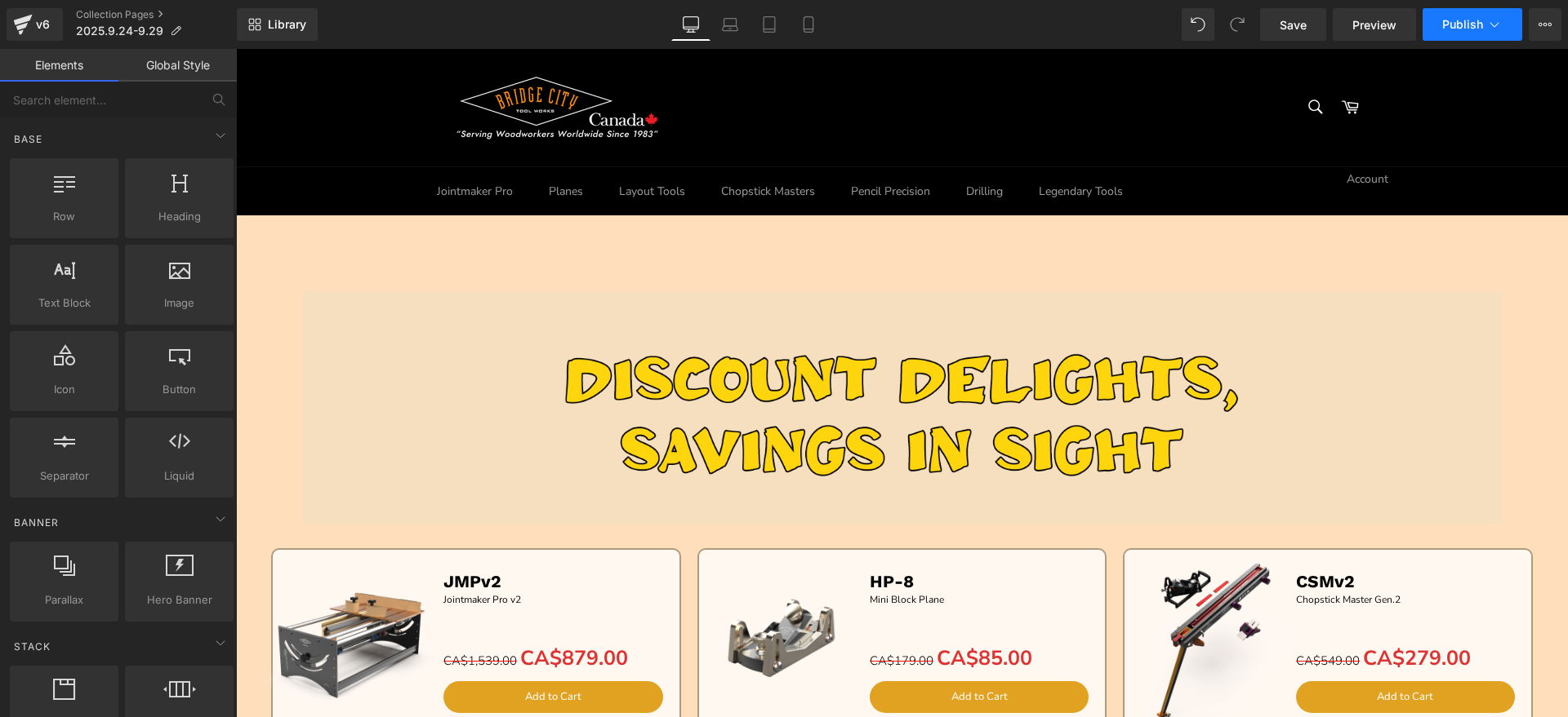
click at [1459, 24] on span "Publish" at bounding box center [1462, 24] width 41 height 13
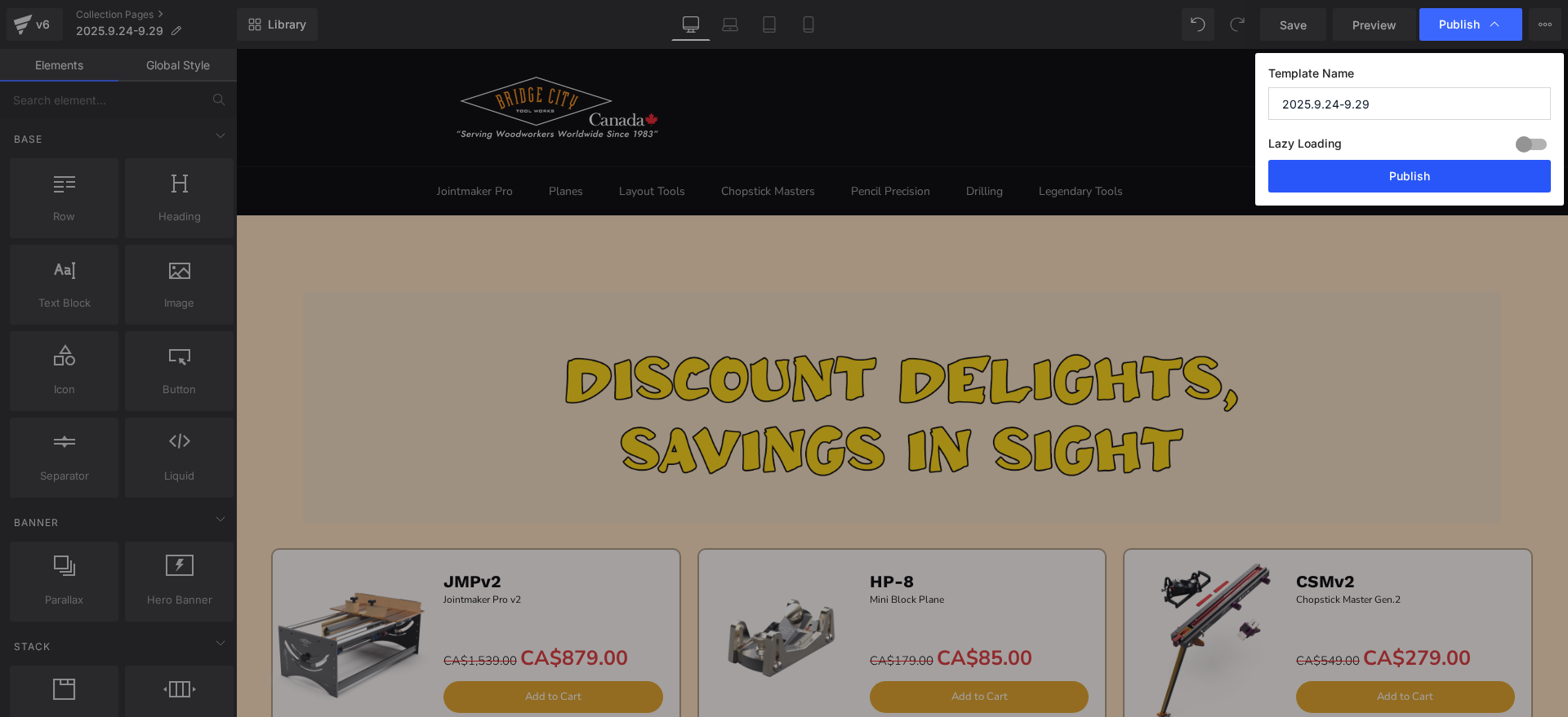
click at [1432, 176] on button "Publish" at bounding box center [1409, 177] width 283 height 33
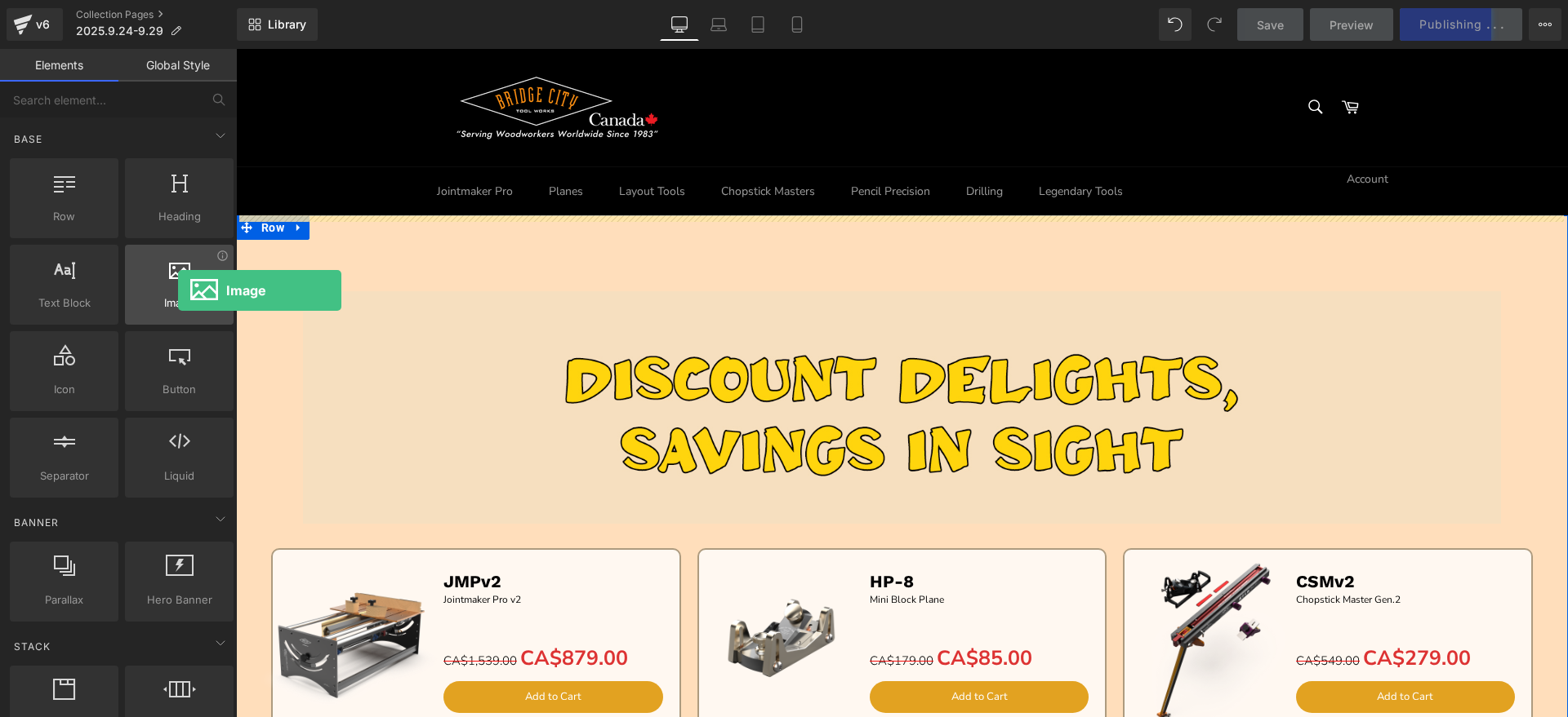
click at [178, 291] on div at bounding box center [178, 276] width 99 height 37
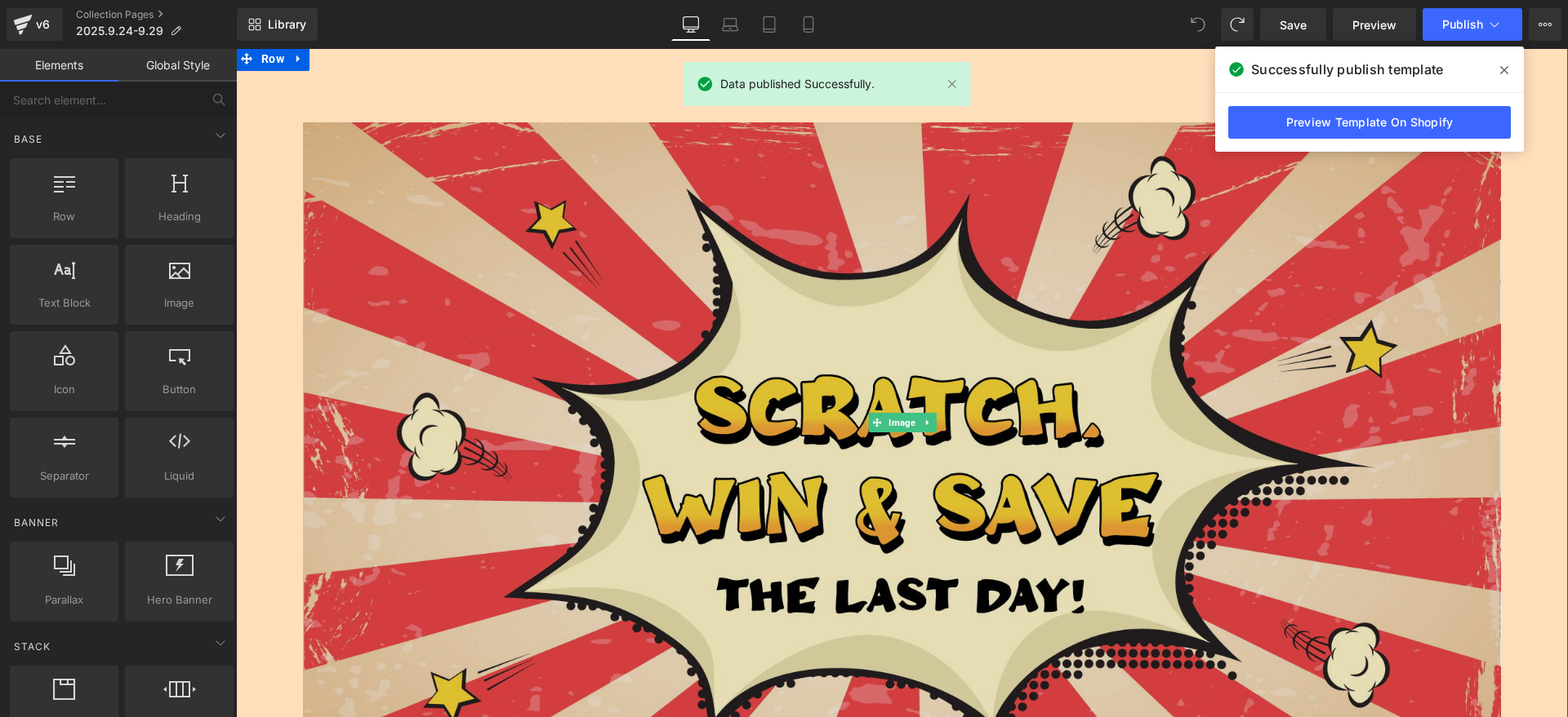
scroll to position [510, 0]
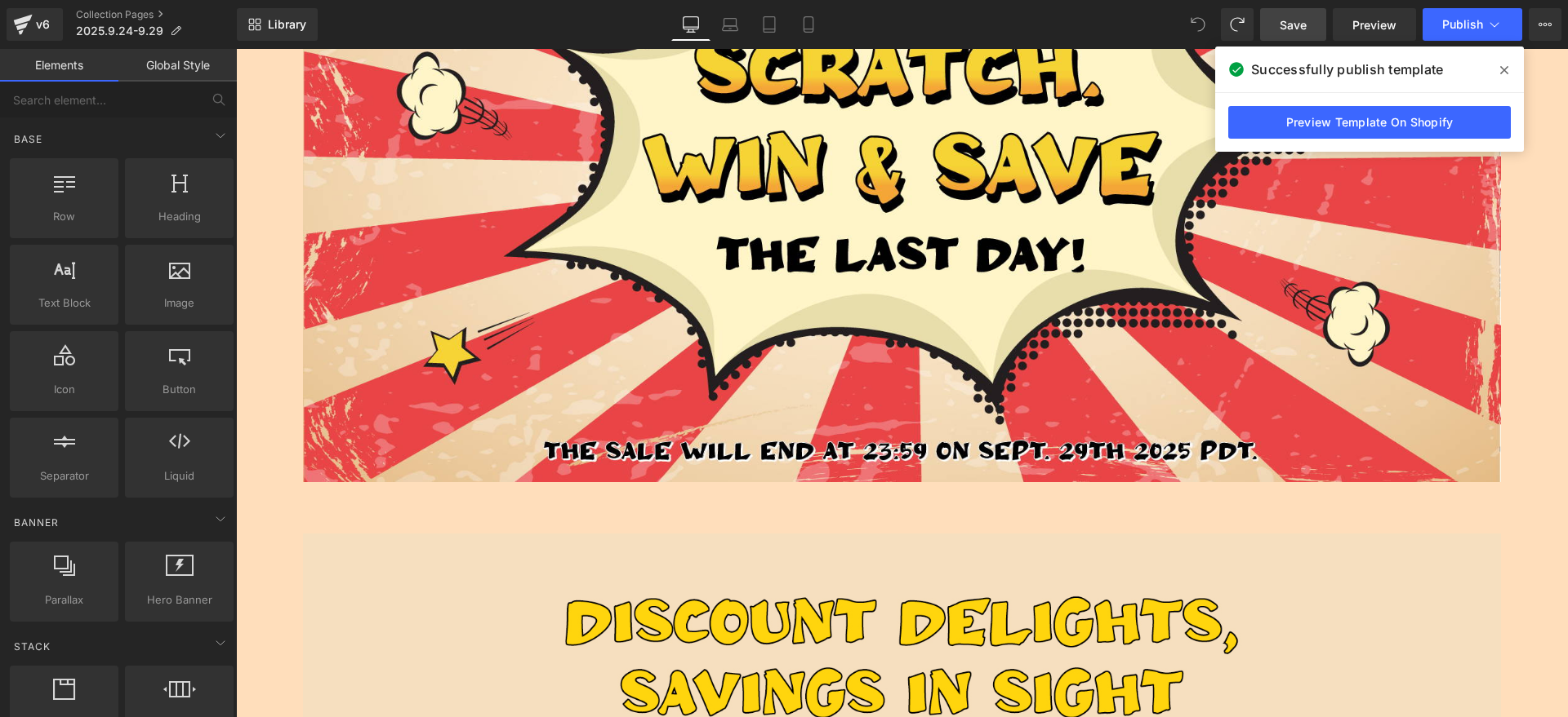
drag, startPoint x: 1292, startPoint y: 29, endPoint x: 835, endPoint y: 198, distance: 487.2
click at [1292, 29] on span "Save" at bounding box center [1294, 24] width 27 height 17
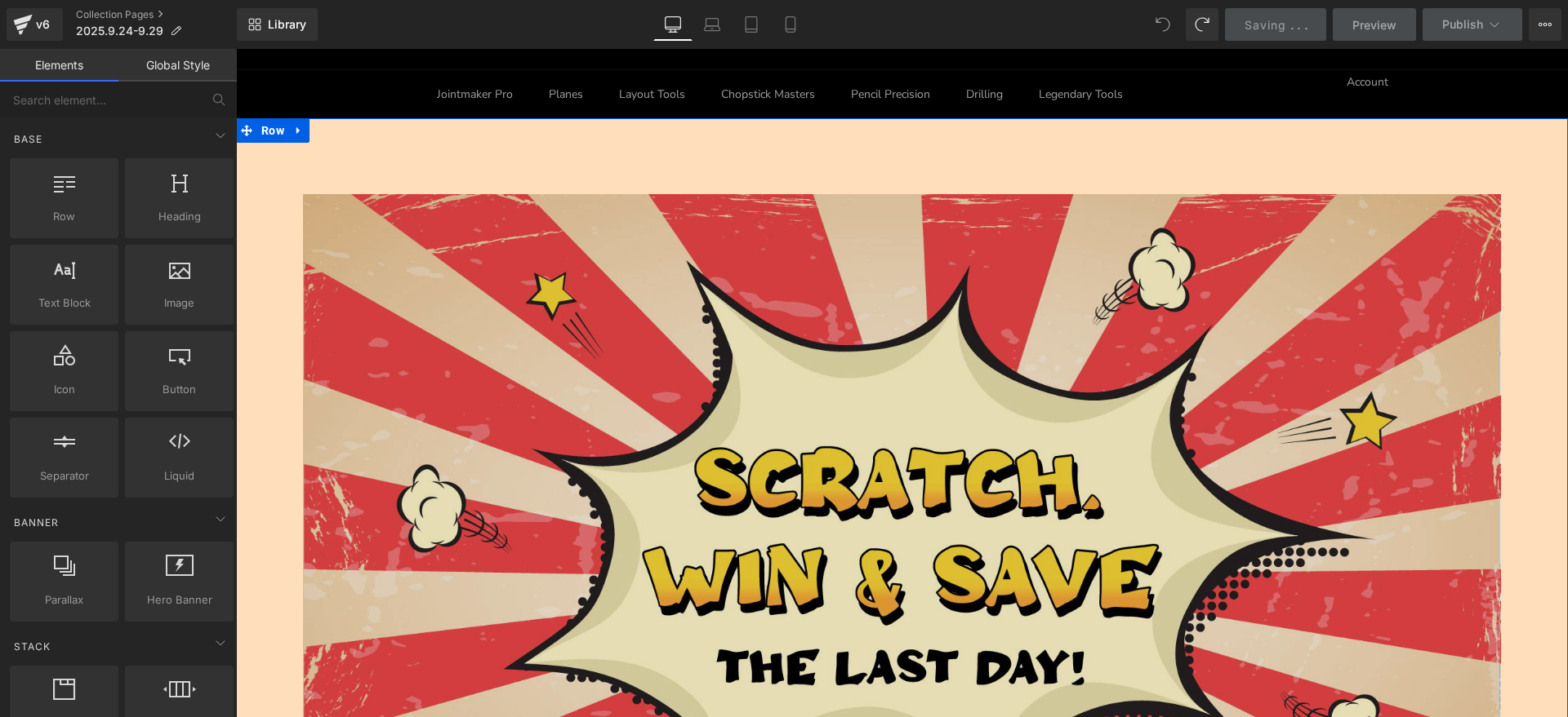
scroll to position [0, 0]
